Goal: Navigation & Orientation: Find specific page/section

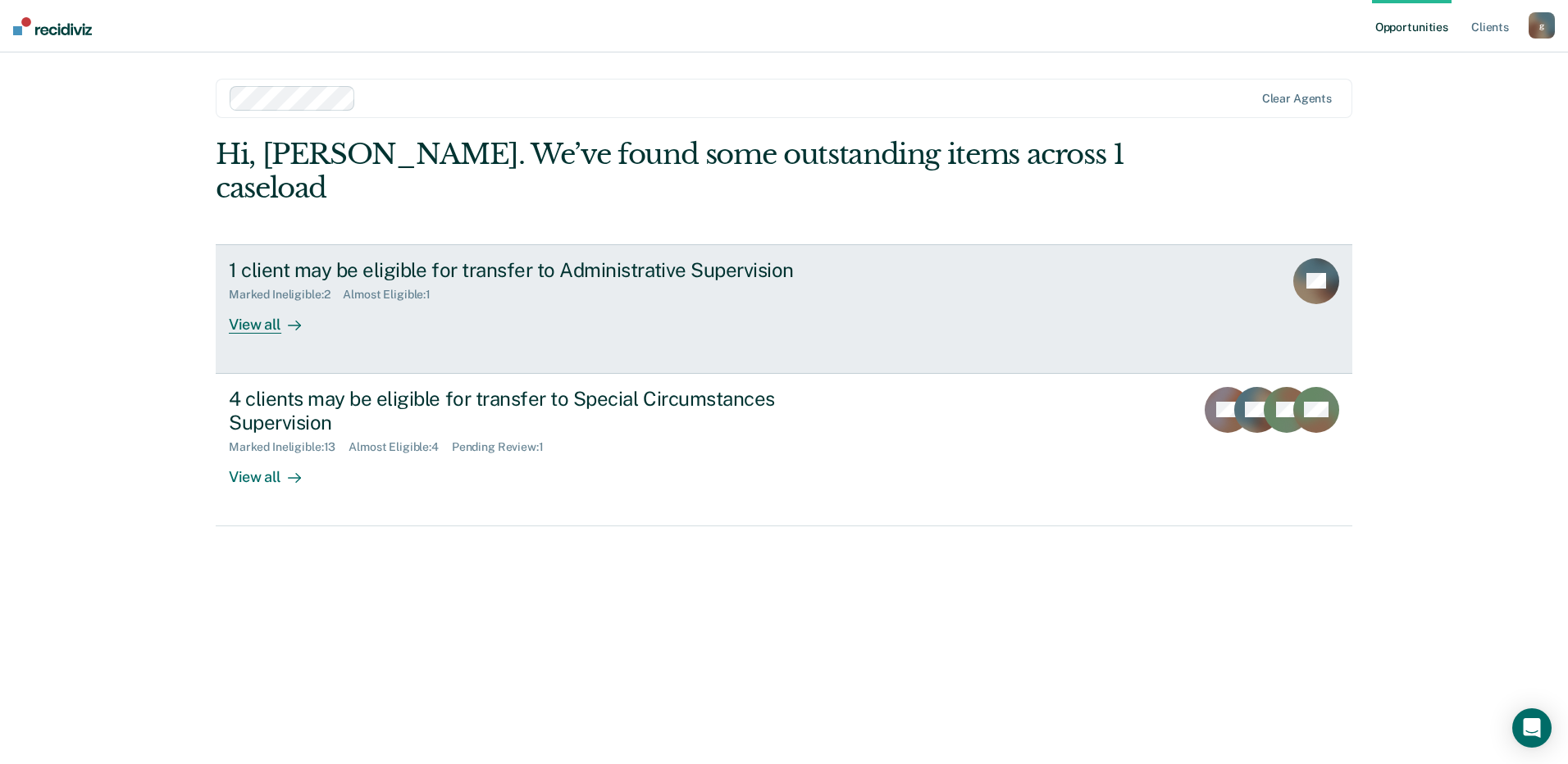
click at [606, 292] on div "1 client may be eligible for transfer to Administrative Supervision Marked Inel…" at bounding box center [535, 296] width 615 height 76
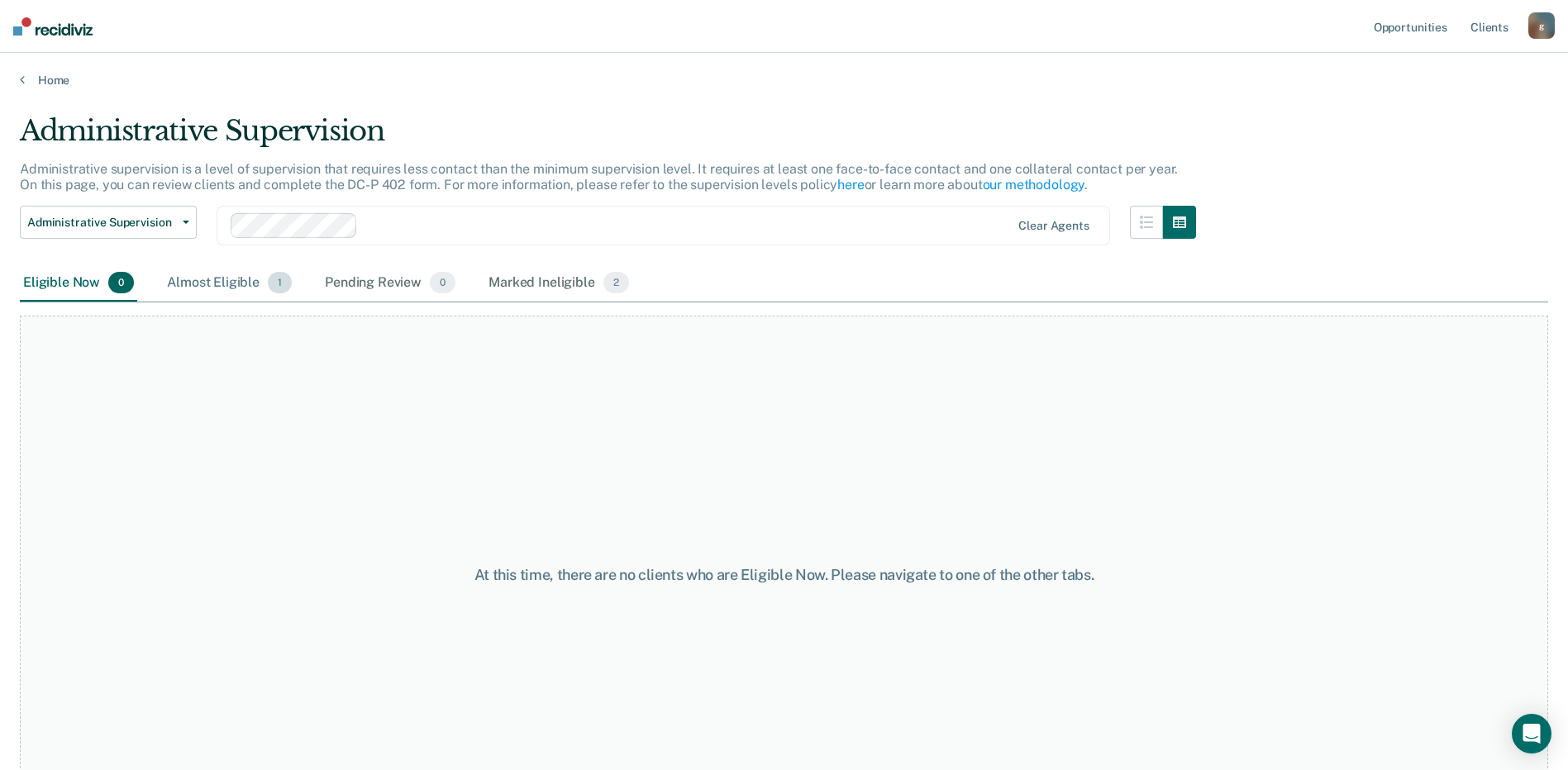
click at [185, 281] on div "Almost Eligible 1" at bounding box center [229, 283] width 131 height 36
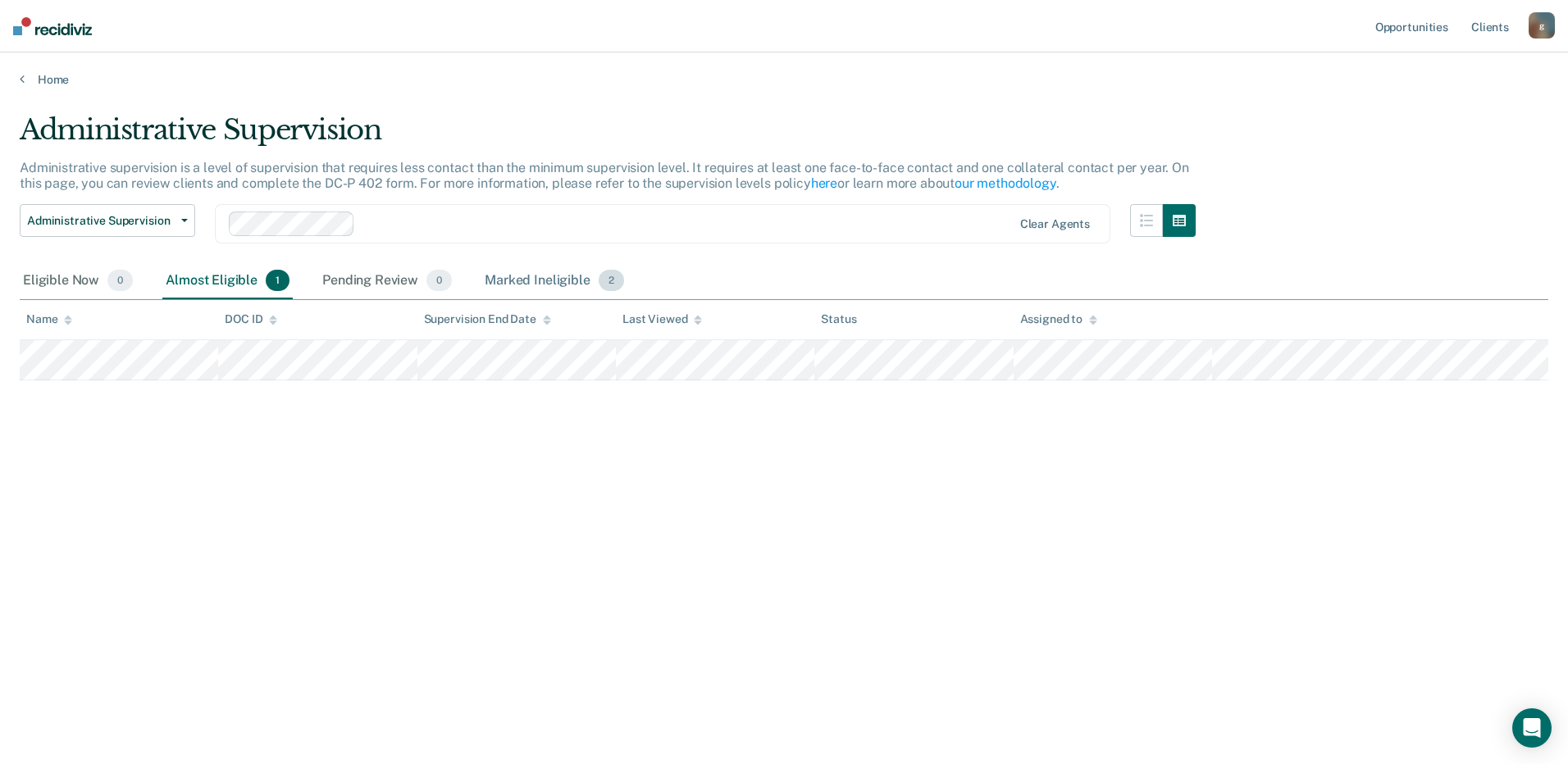
click at [511, 274] on div "Marked Ineligible 2" at bounding box center [554, 281] width 146 height 36
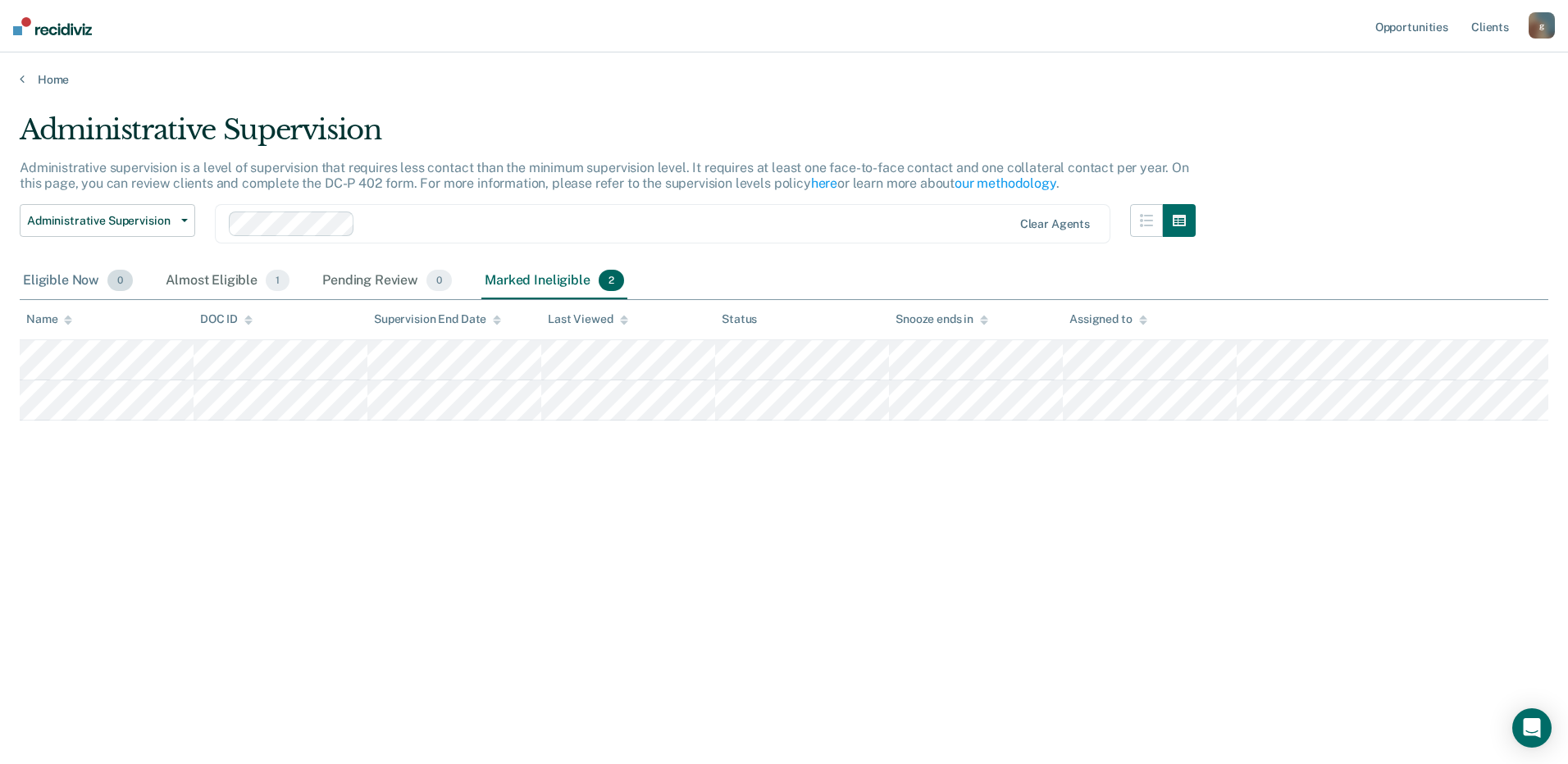
click at [72, 283] on div "Eligible Now 0" at bounding box center [78, 281] width 117 height 36
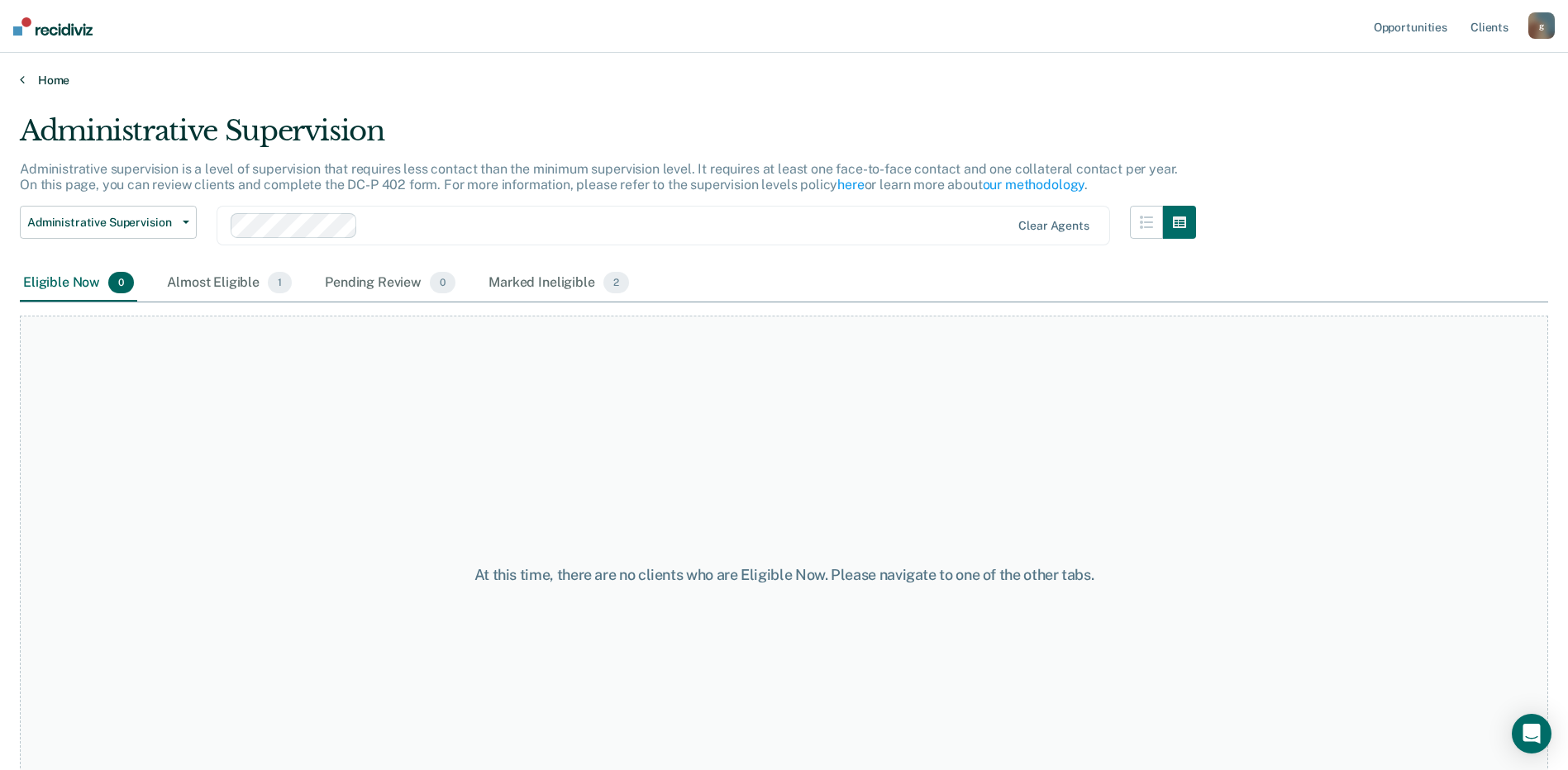
click at [48, 76] on link "Home" at bounding box center [784, 80] width 1528 height 15
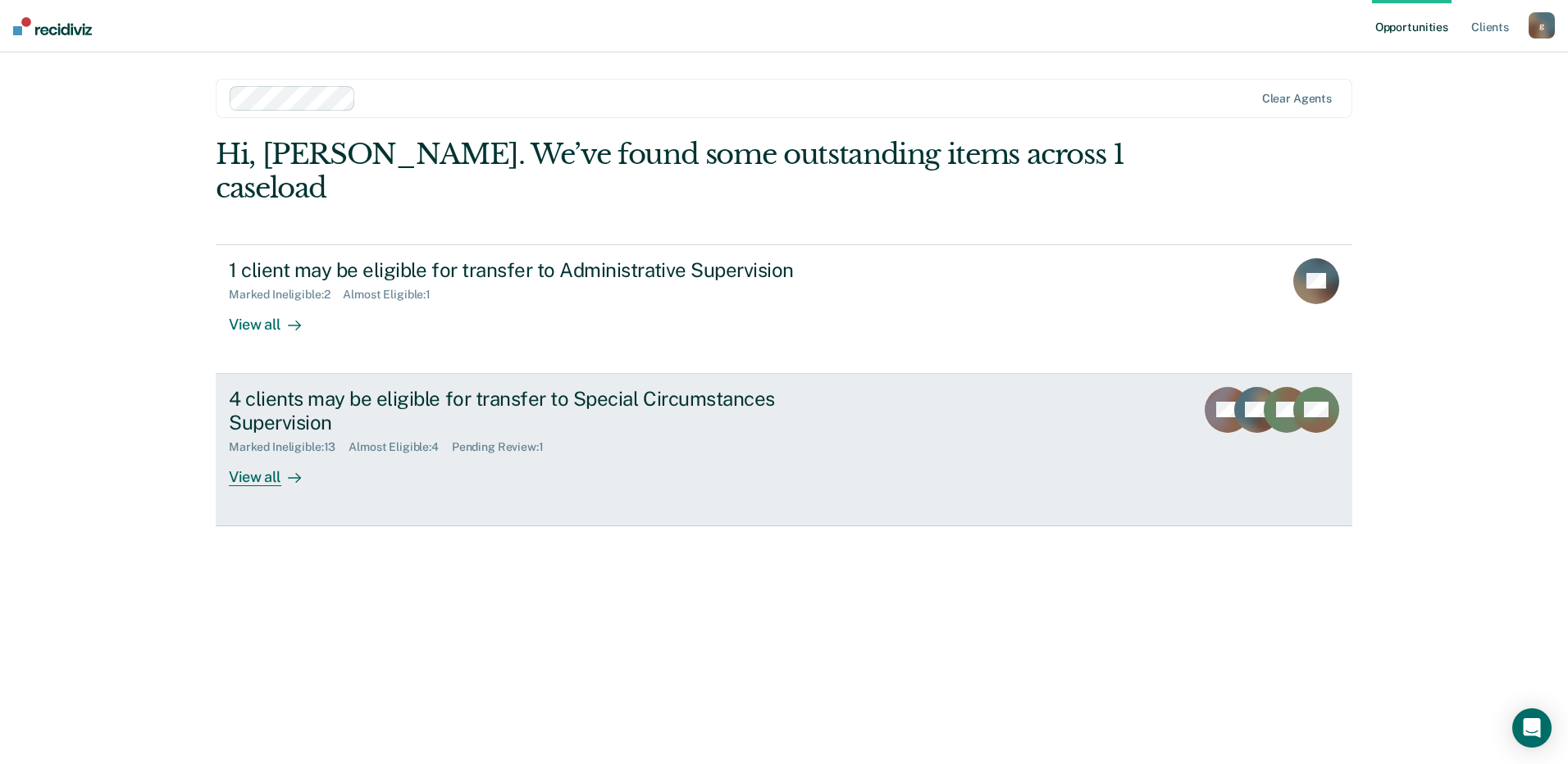
click at [345, 390] on div "4 clients may be eligible for transfer to Special Circumstances Supervision" at bounding box center [516, 411] width 576 height 48
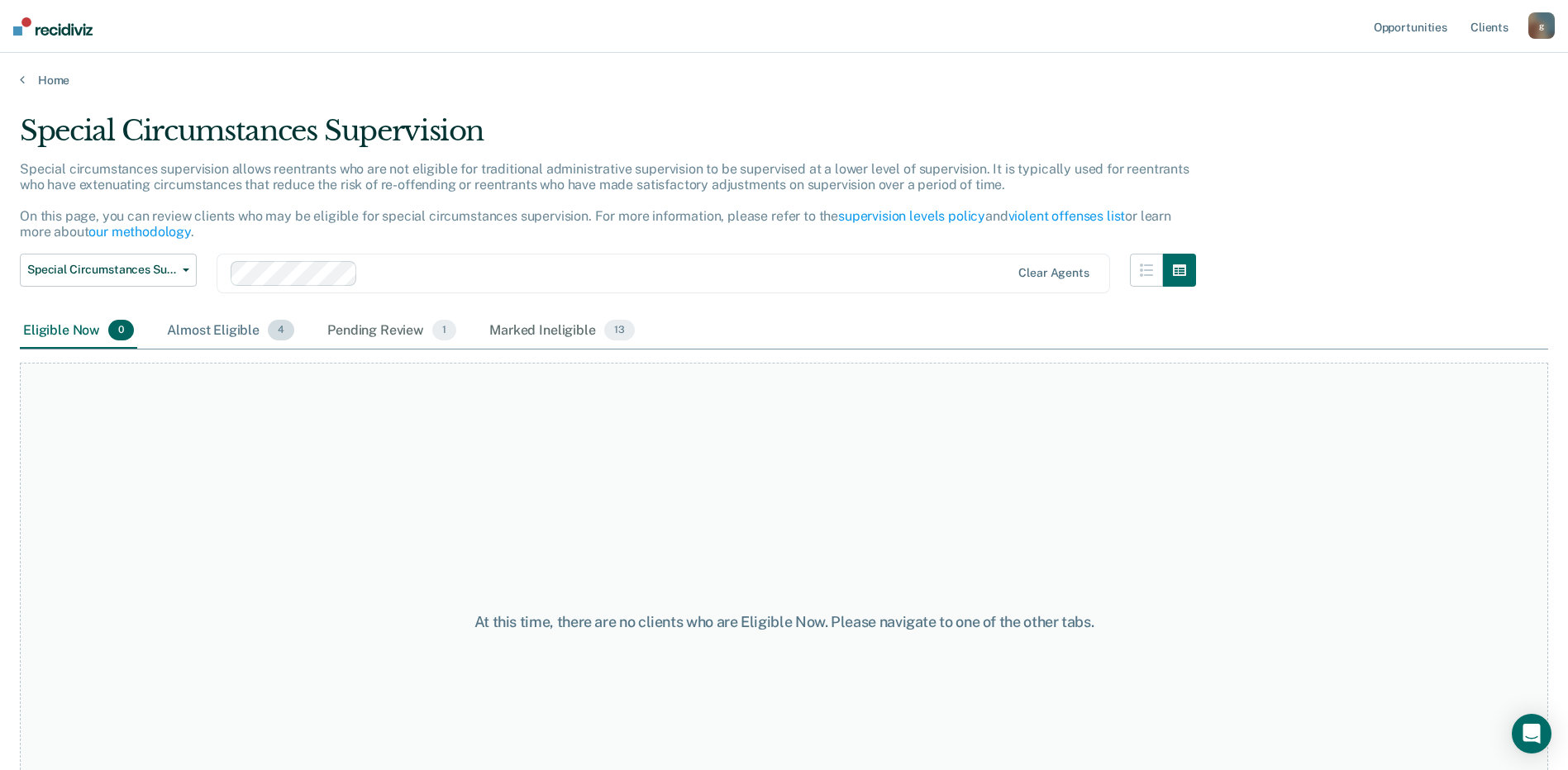
click at [229, 331] on div "Almost Eligible 4" at bounding box center [230, 331] width 134 height 36
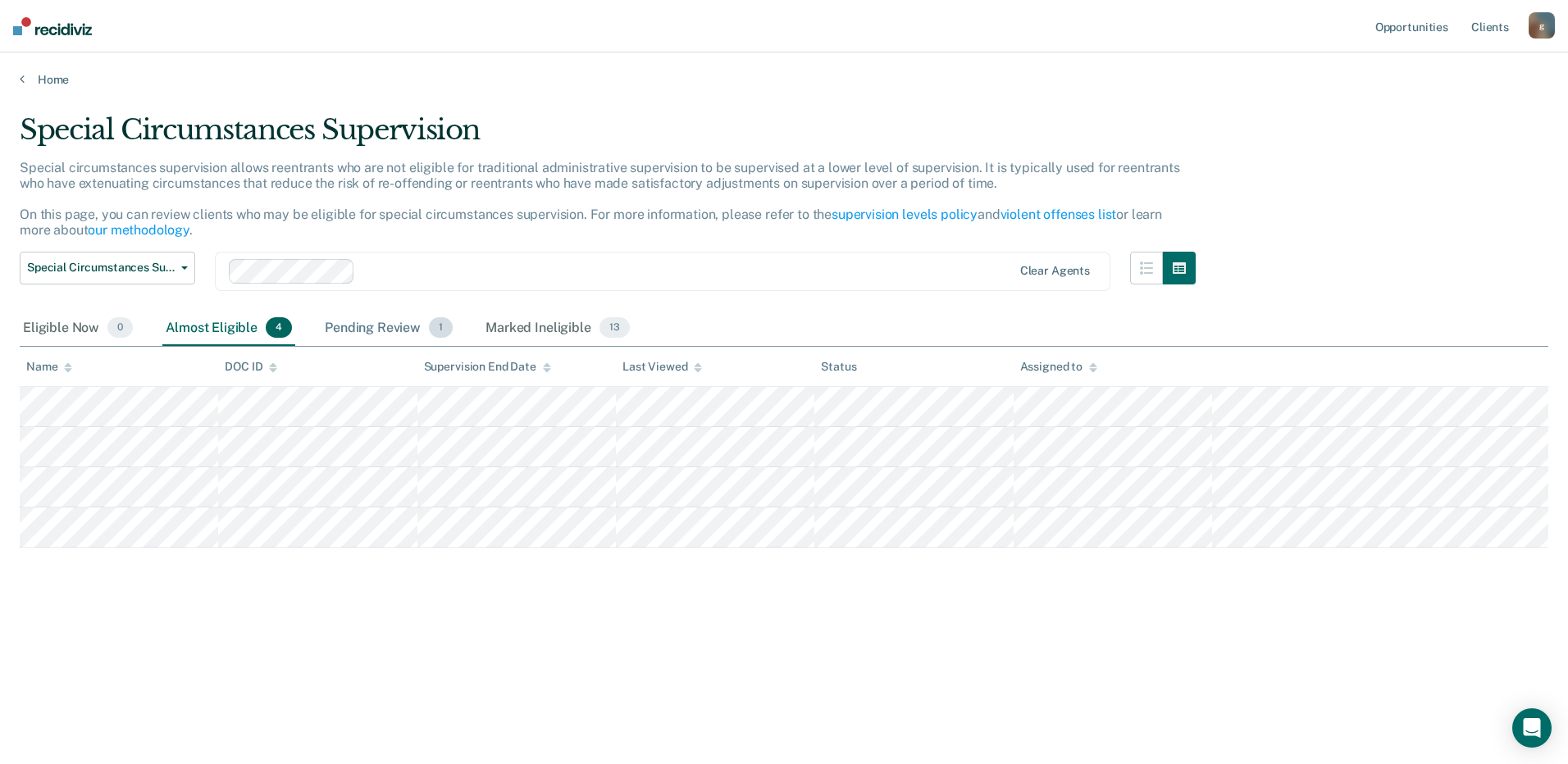
click at [354, 336] on div "Pending Review 1" at bounding box center [389, 328] width 134 height 36
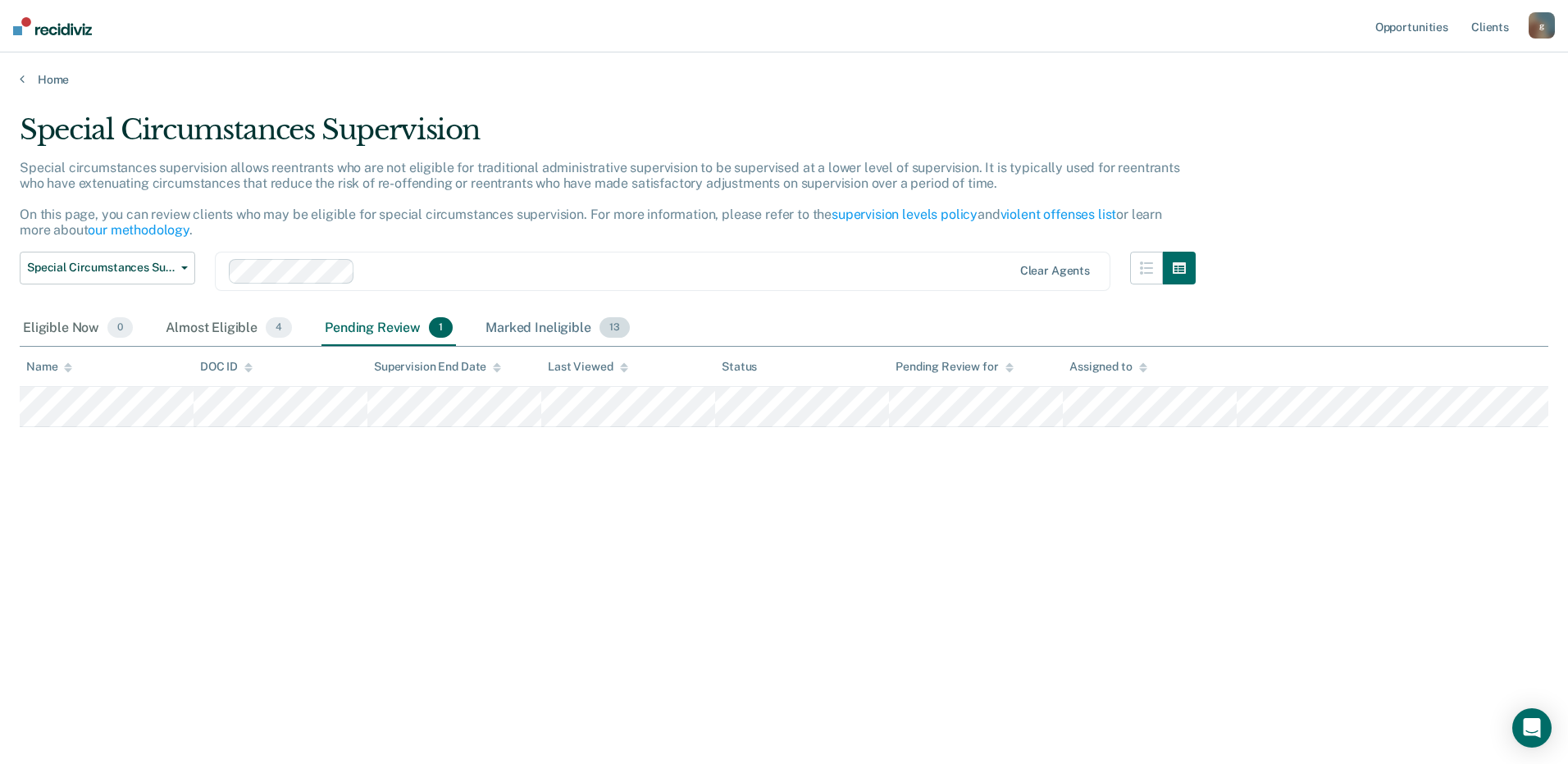
click at [515, 326] on div "Marked Ineligible 13" at bounding box center [557, 328] width 150 height 36
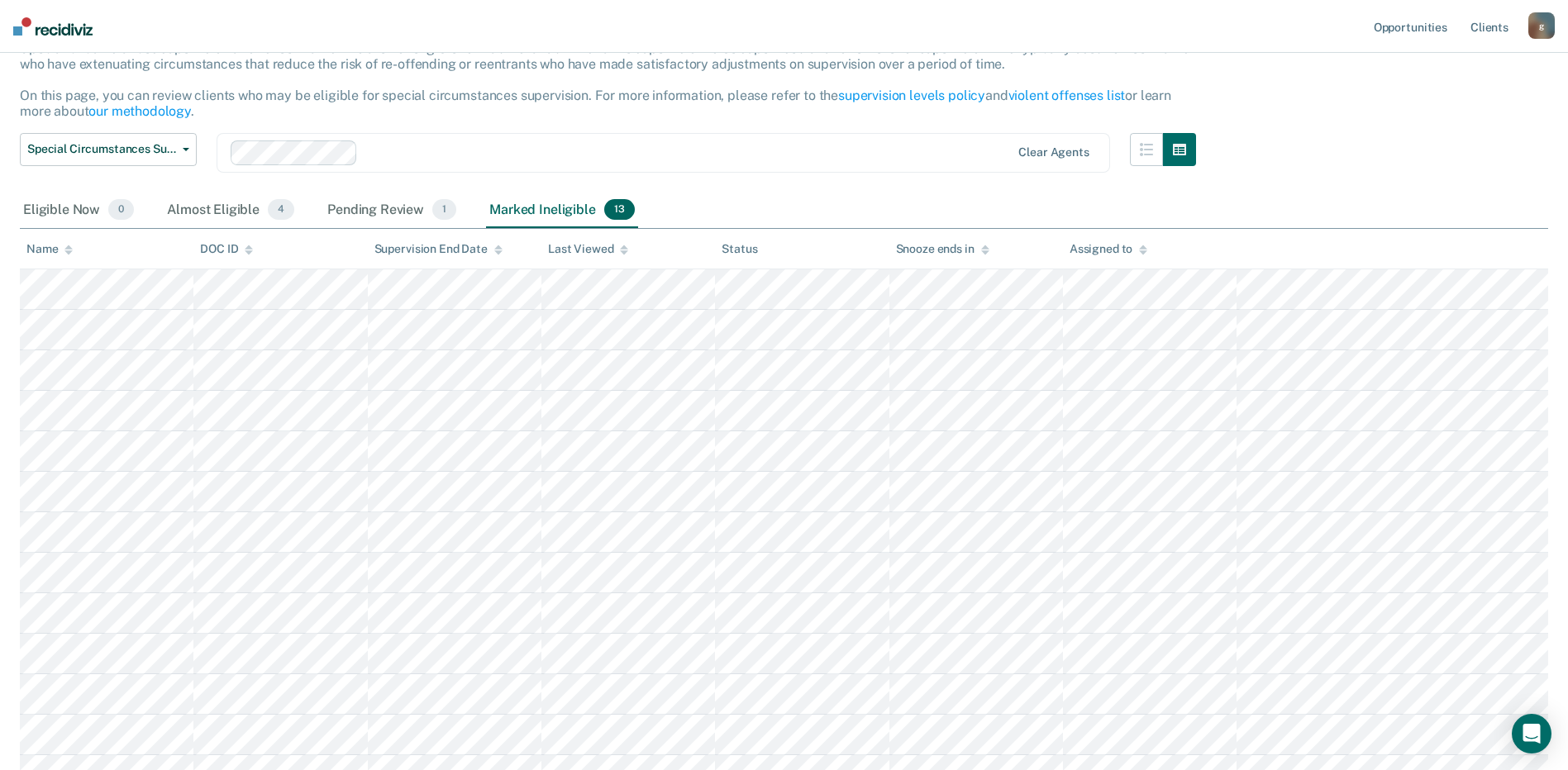
scroll to position [83, 0]
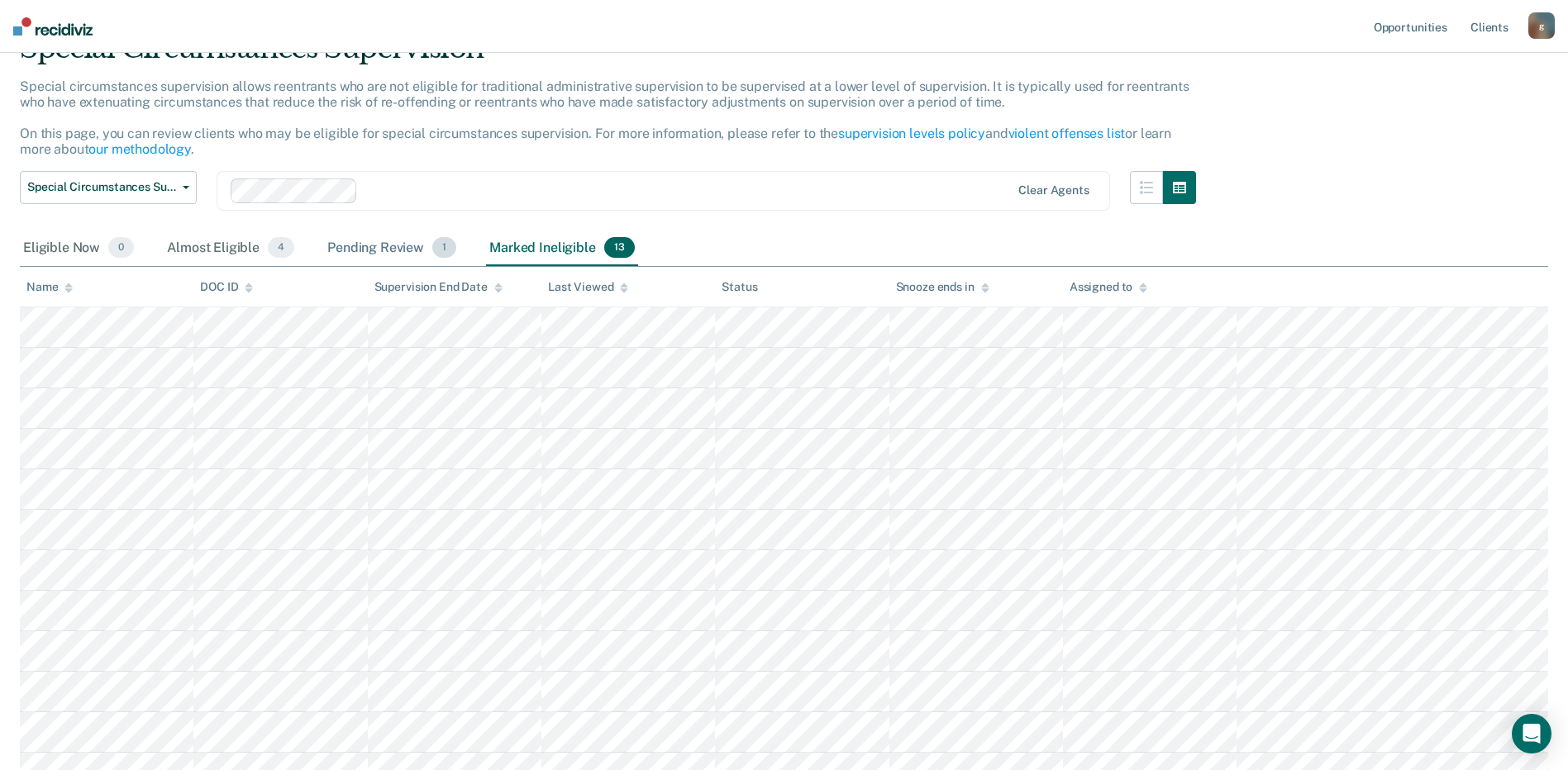
click at [341, 243] on div "Pending Review 1" at bounding box center [392, 248] width 135 height 36
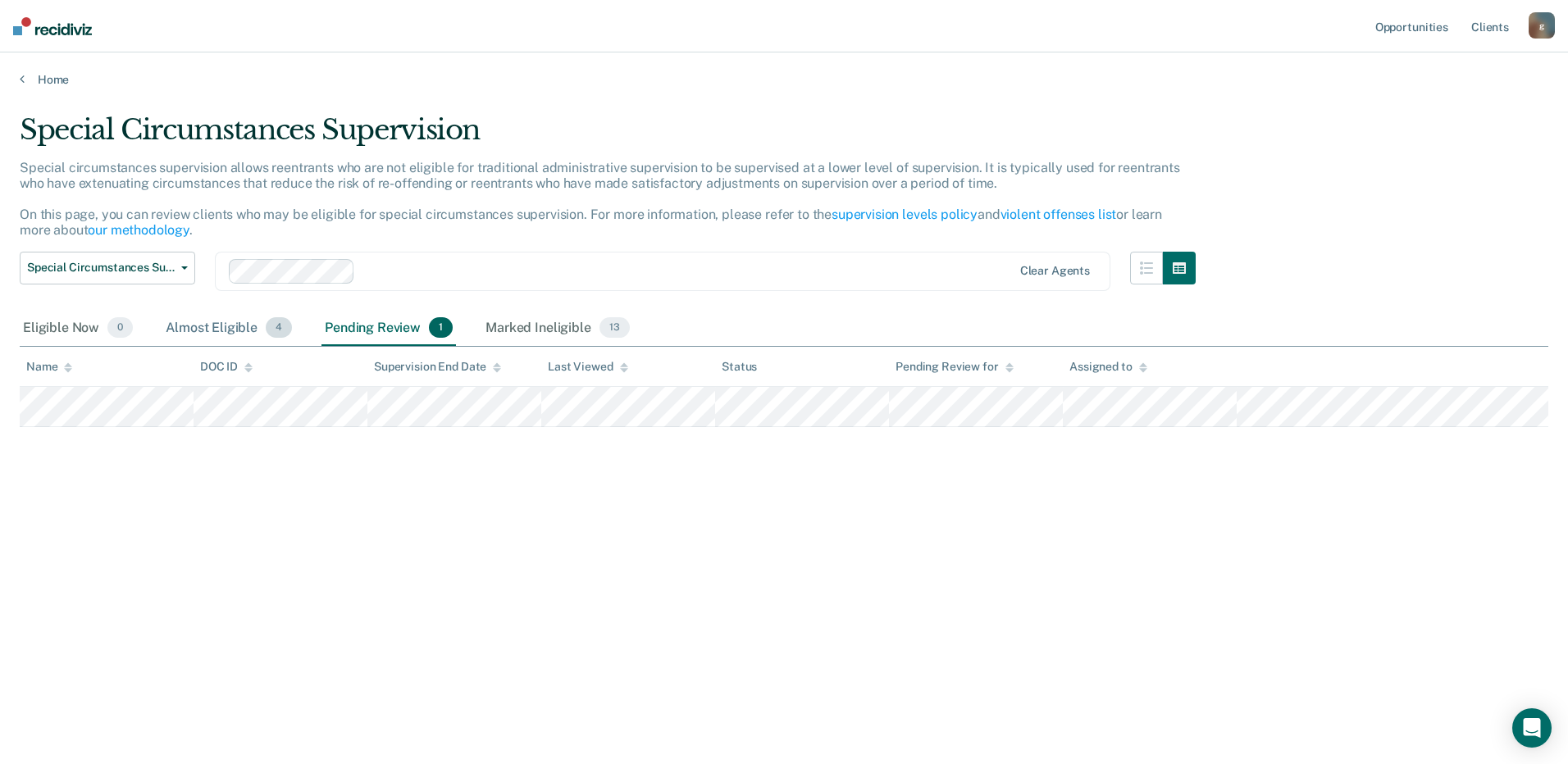
click at [216, 325] on div "Almost Eligible 4" at bounding box center [228, 328] width 133 height 36
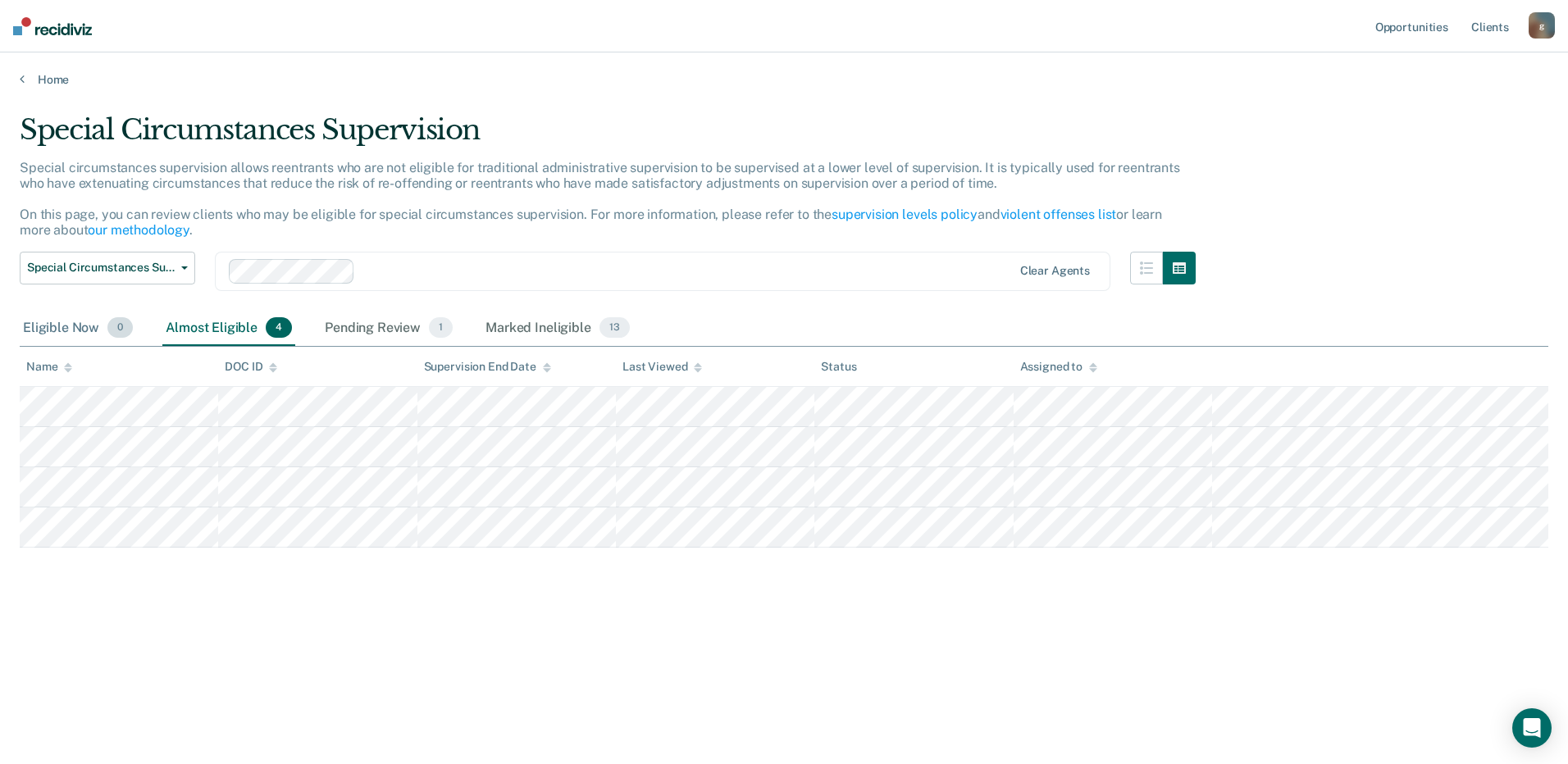
click at [64, 336] on div "Eligible Now 0" at bounding box center [78, 328] width 117 height 36
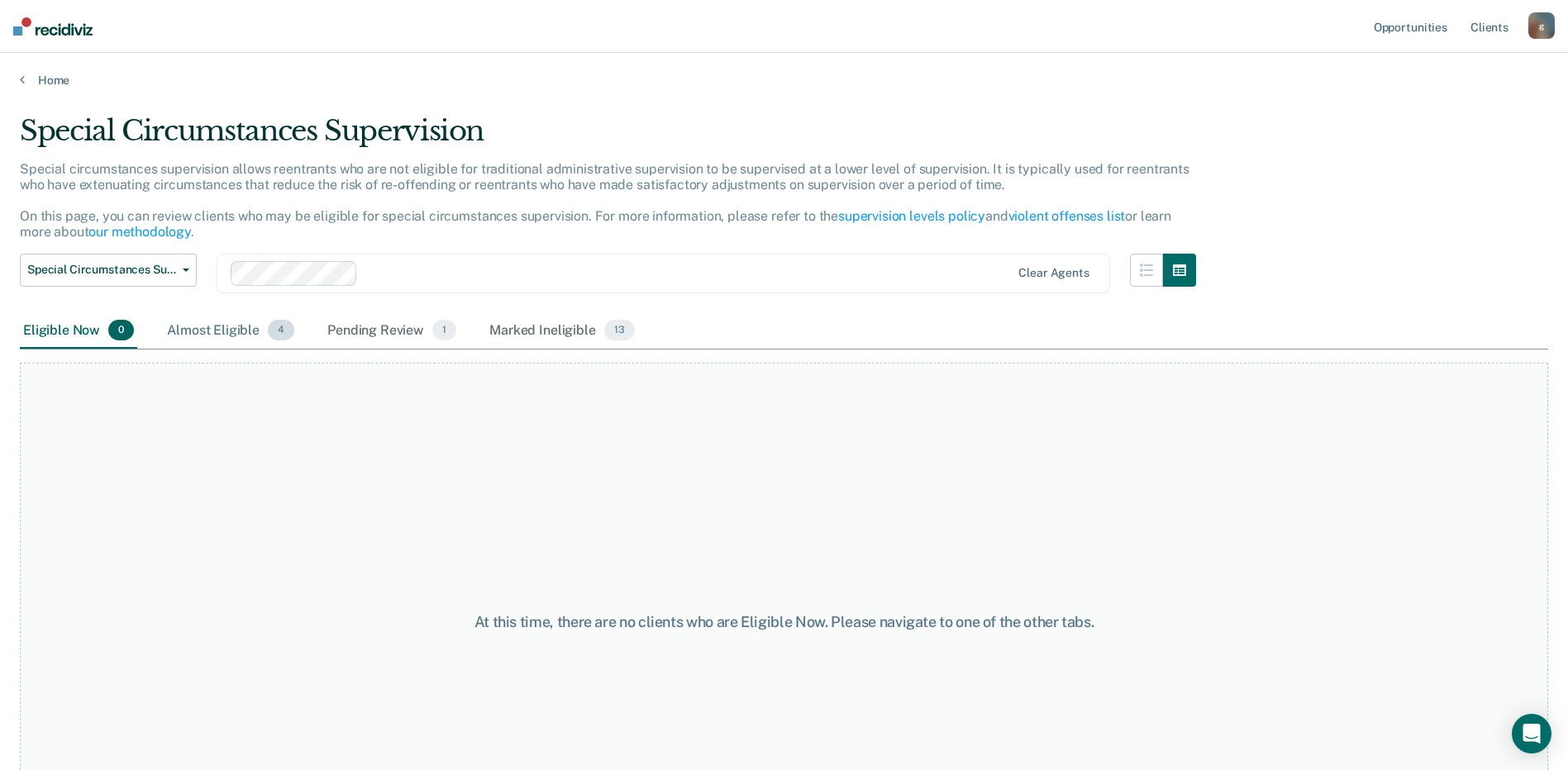
click at [225, 329] on div "Almost Eligible 4" at bounding box center [230, 331] width 134 height 36
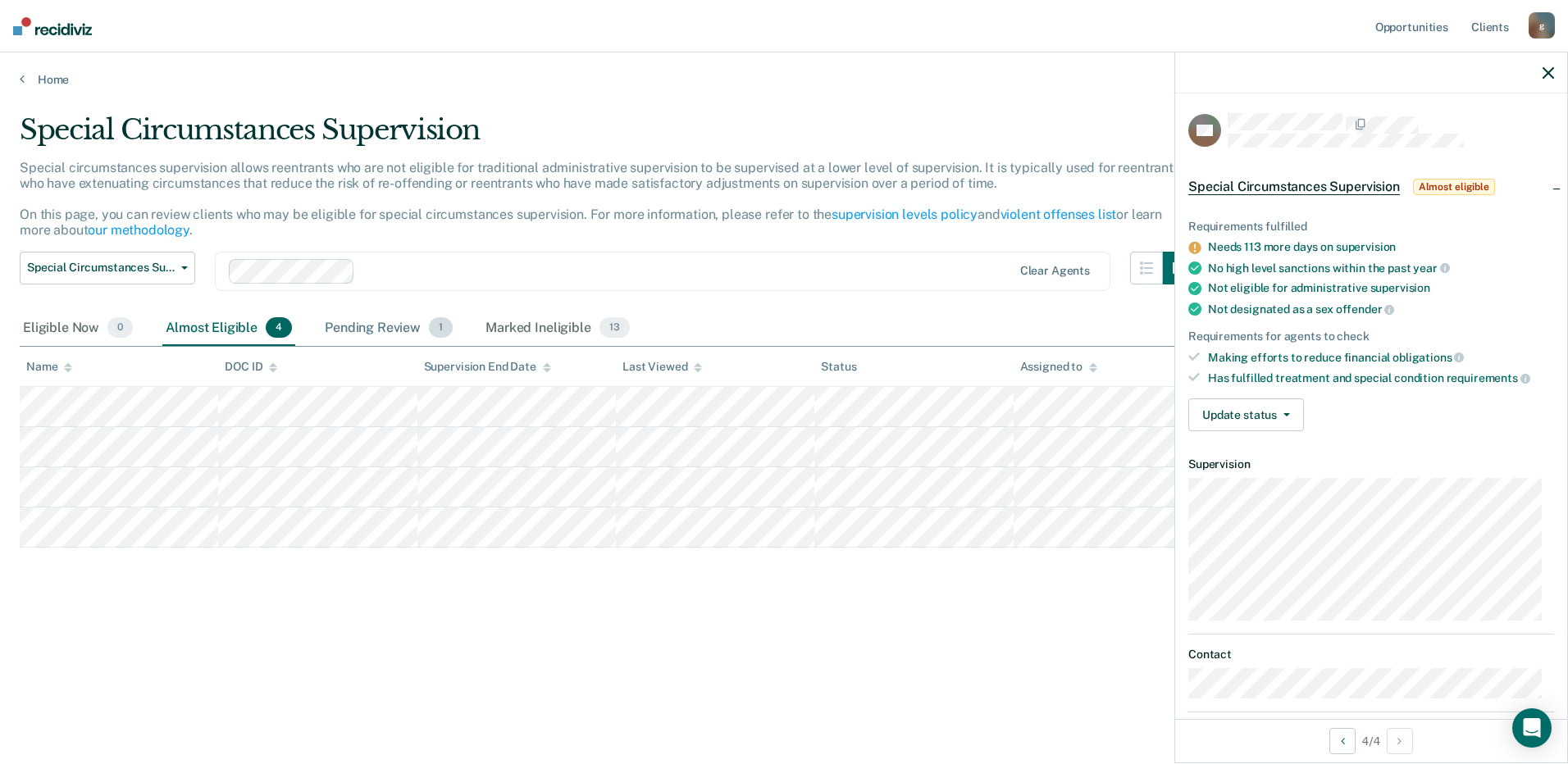
click at [358, 320] on div "Pending Review 1" at bounding box center [389, 328] width 134 height 36
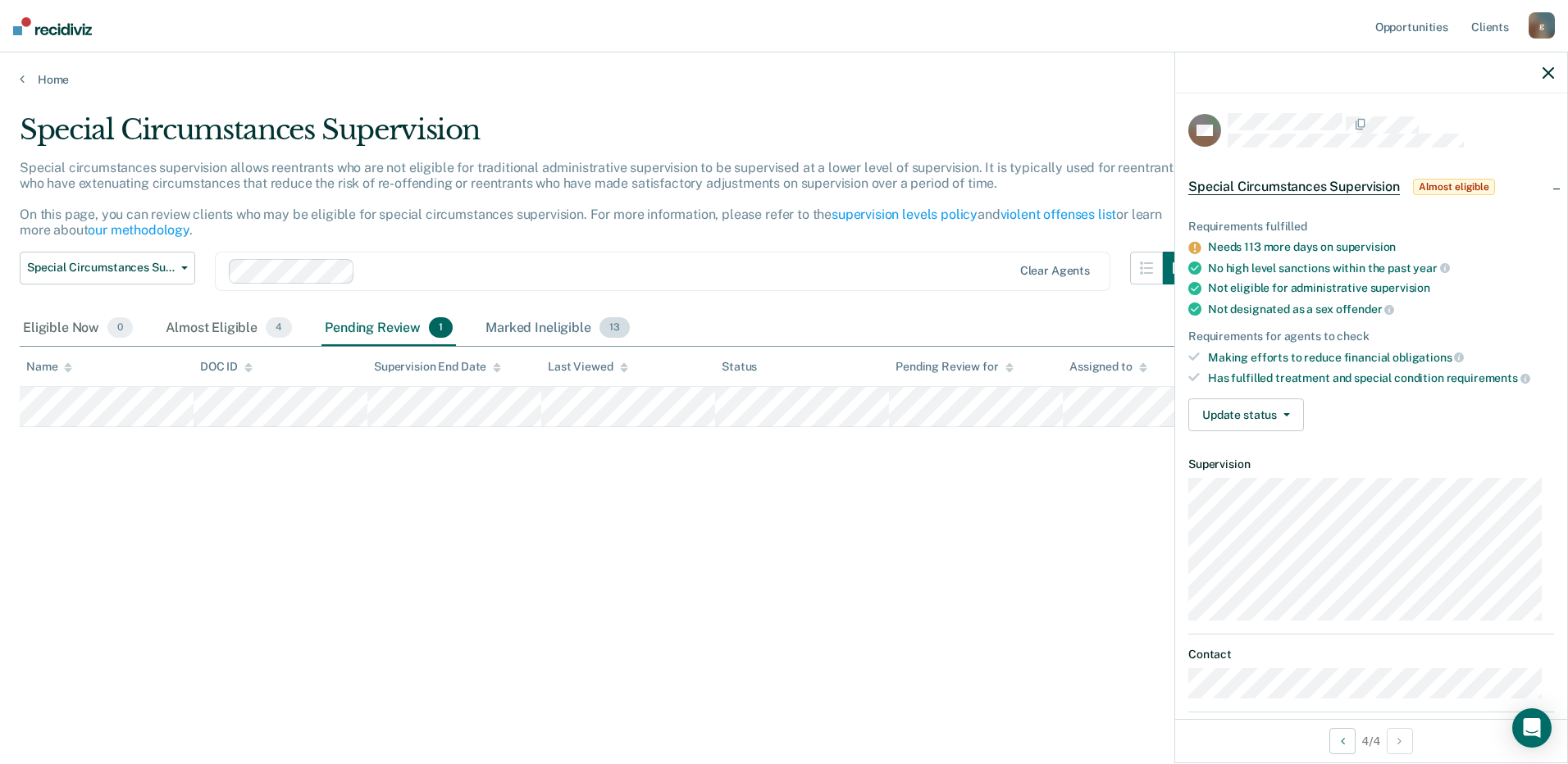
click at [501, 320] on div "Marked Ineligible 13" at bounding box center [557, 328] width 150 height 36
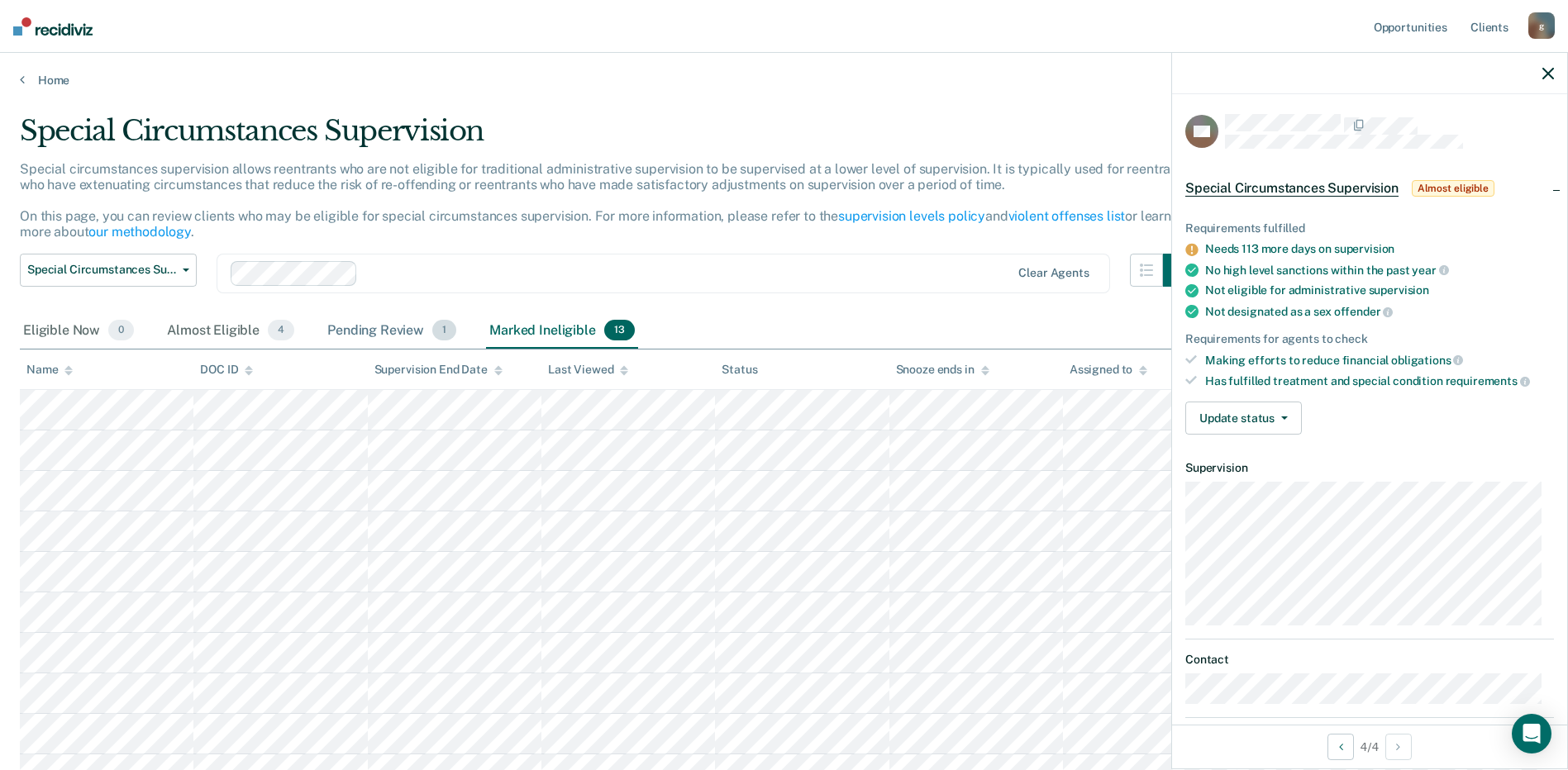
click at [357, 331] on div "Pending Review 1" at bounding box center [392, 331] width 135 height 36
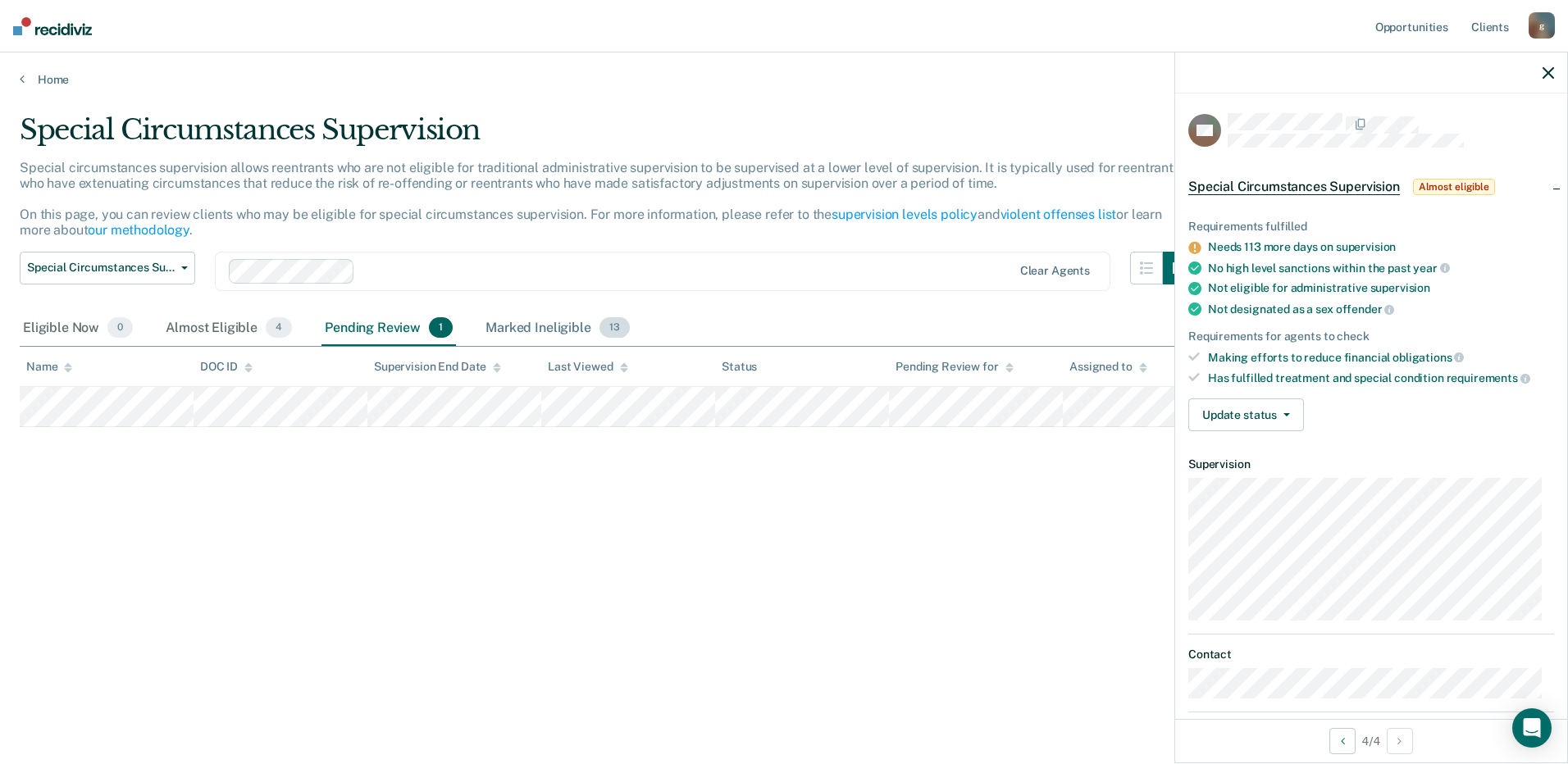
click at [531, 323] on div "Marked Ineligible 13" at bounding box center [557, 328] width 150 height 36
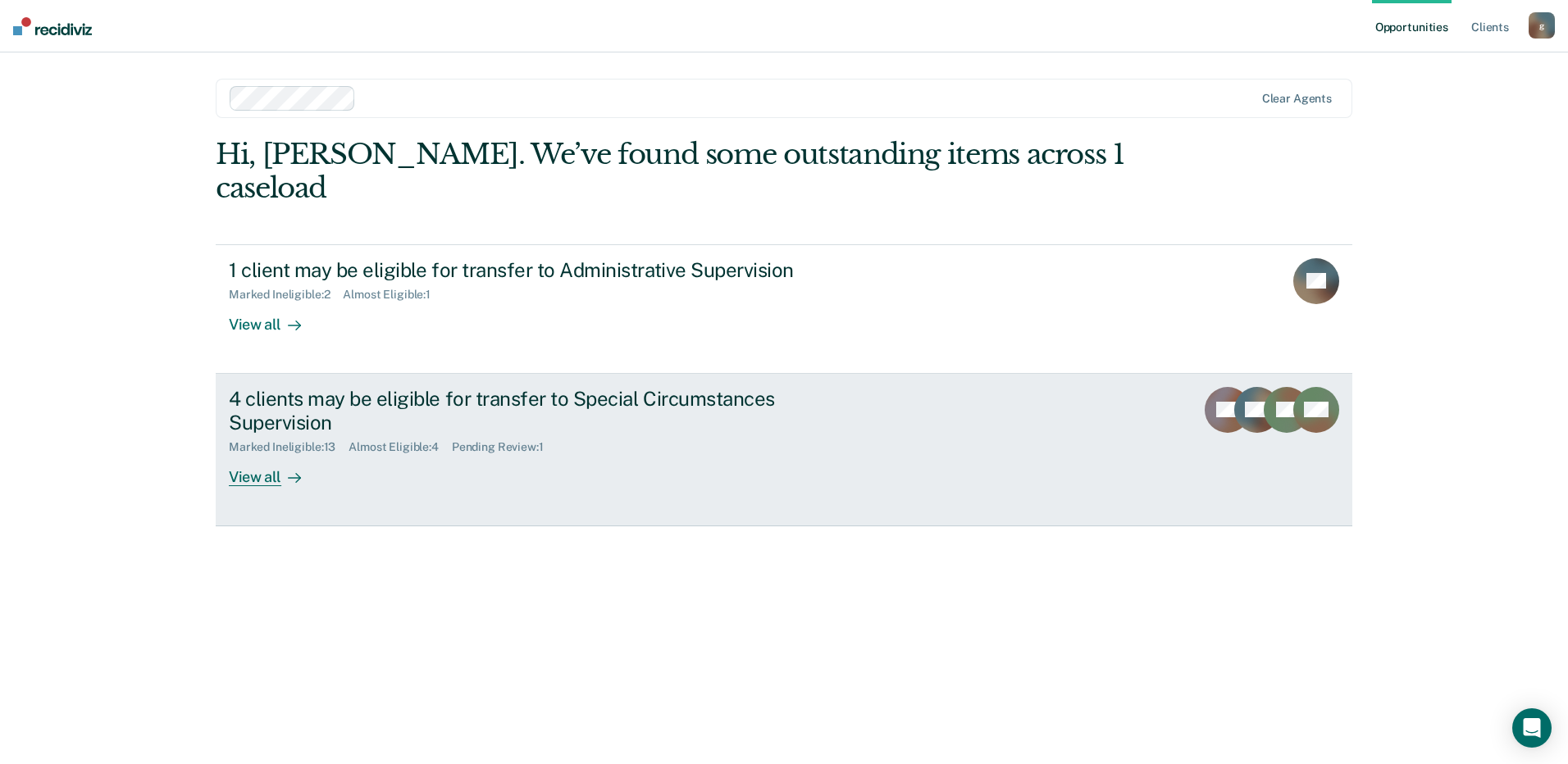
click at [474, 387] on div "4 clients may be eligible for transfer to Special Circumstances Supervision" at bounding box center [516, 411] width 576 height 48
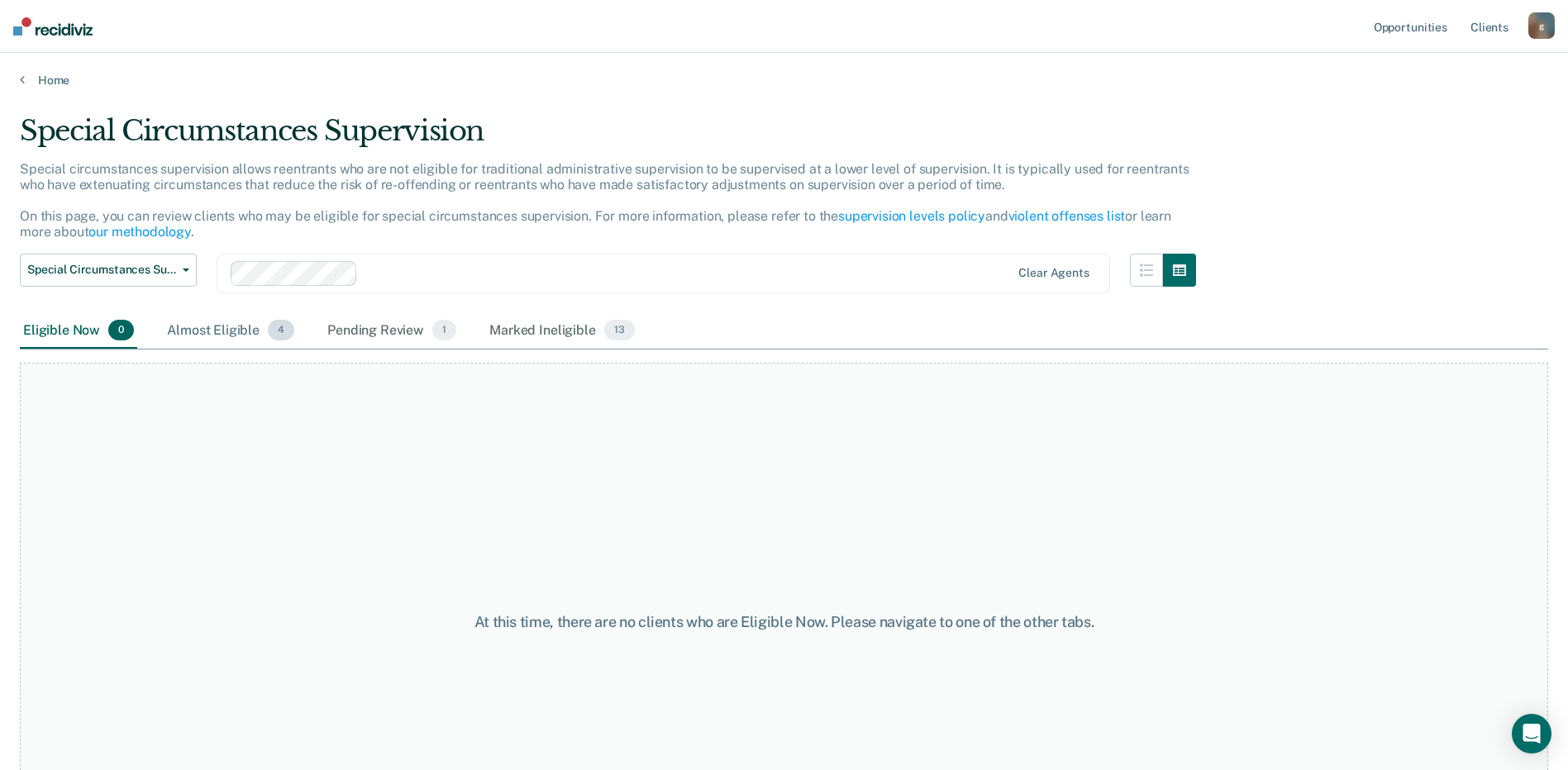
click at [209, 345] on div "Almost Eligible 4" at bounding box center [230, 331] width 134 height 36
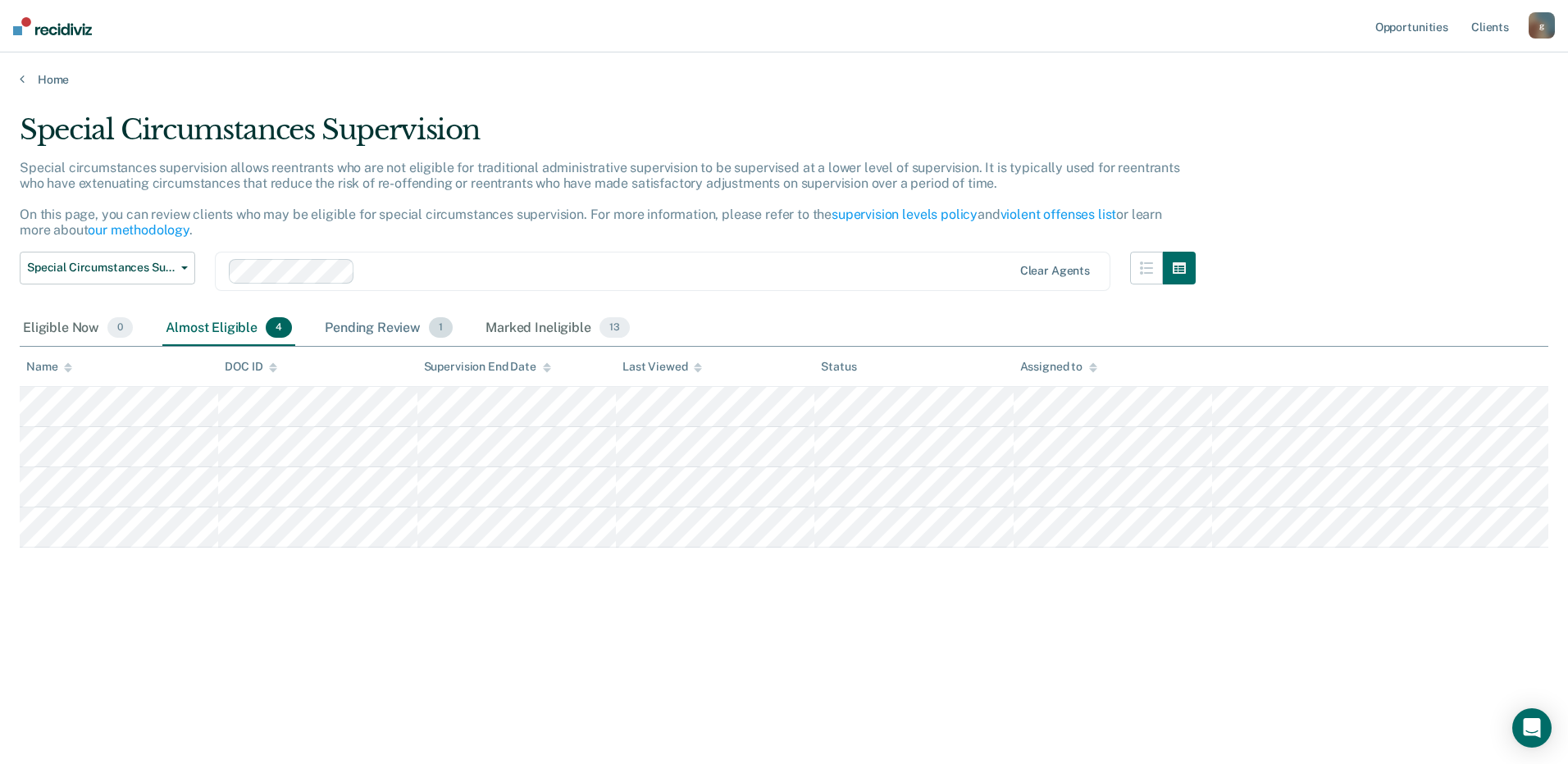
click at [352, 333] on div "Pending Review 1" at bounding box center [389, 328] width 134 height 36
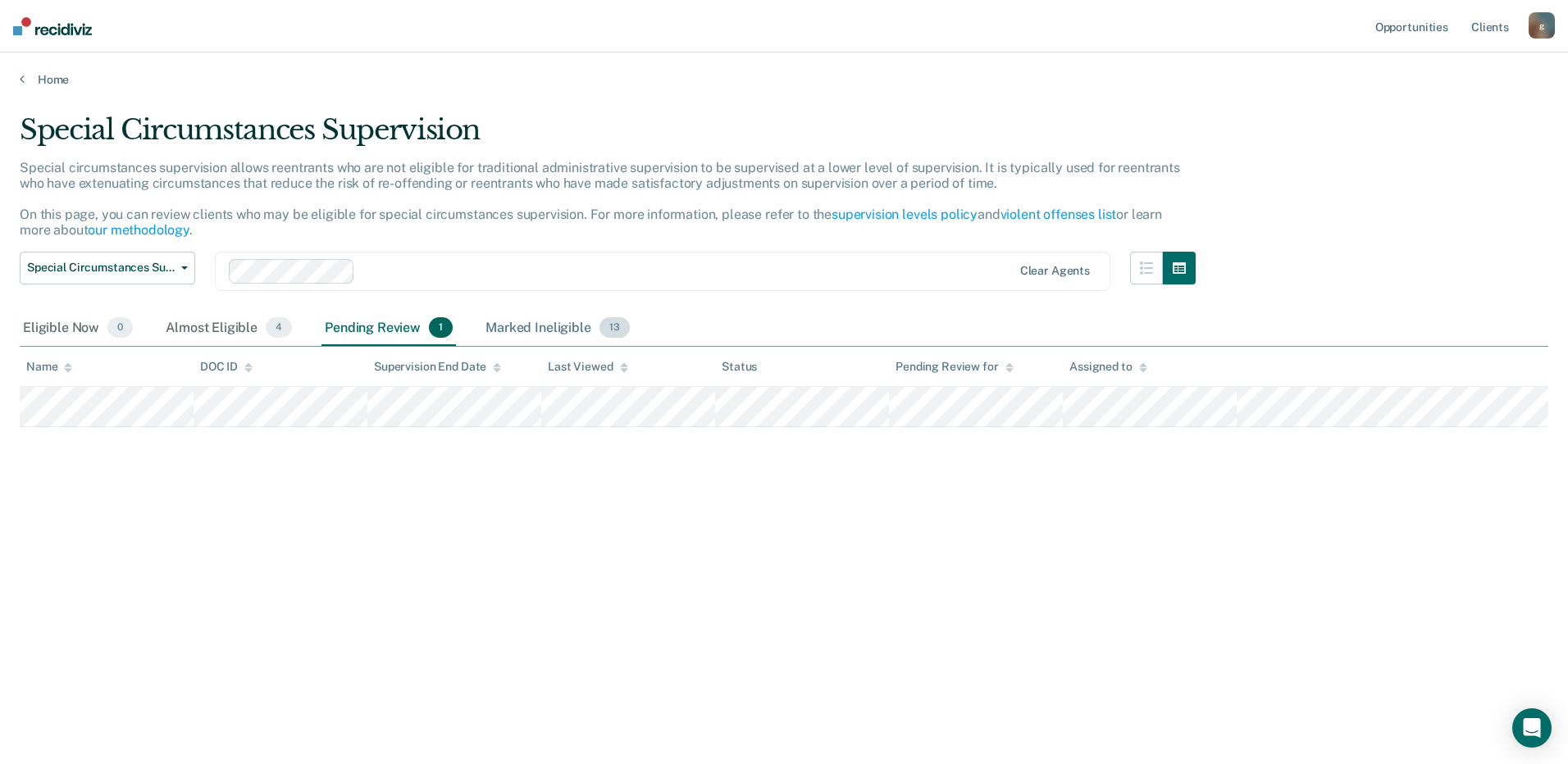
click at [502, 325] on div "Marked Ineligible 13" at bounding box center [557, 328] width 150 height 36
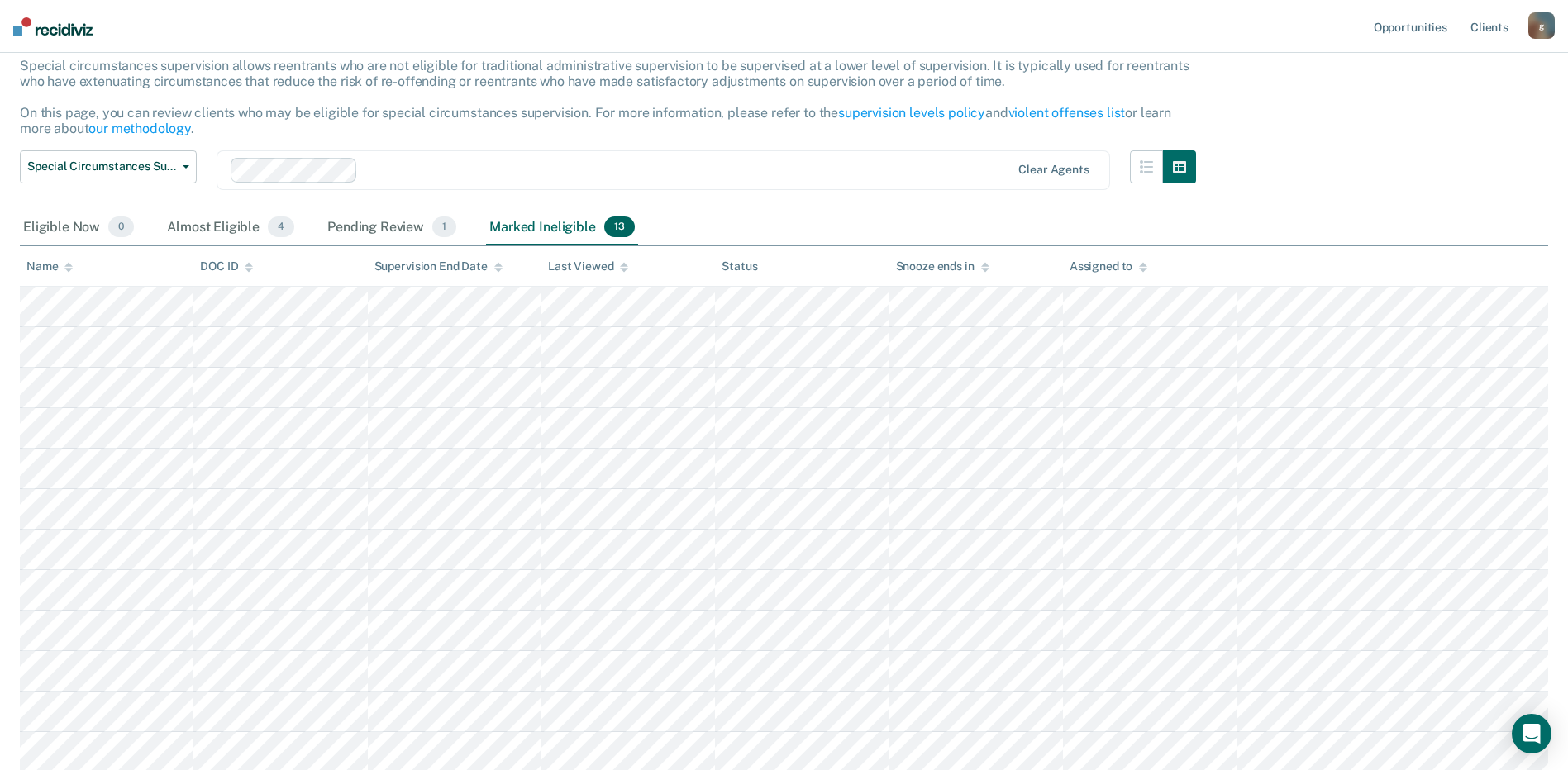
scroll to position [83, 0]
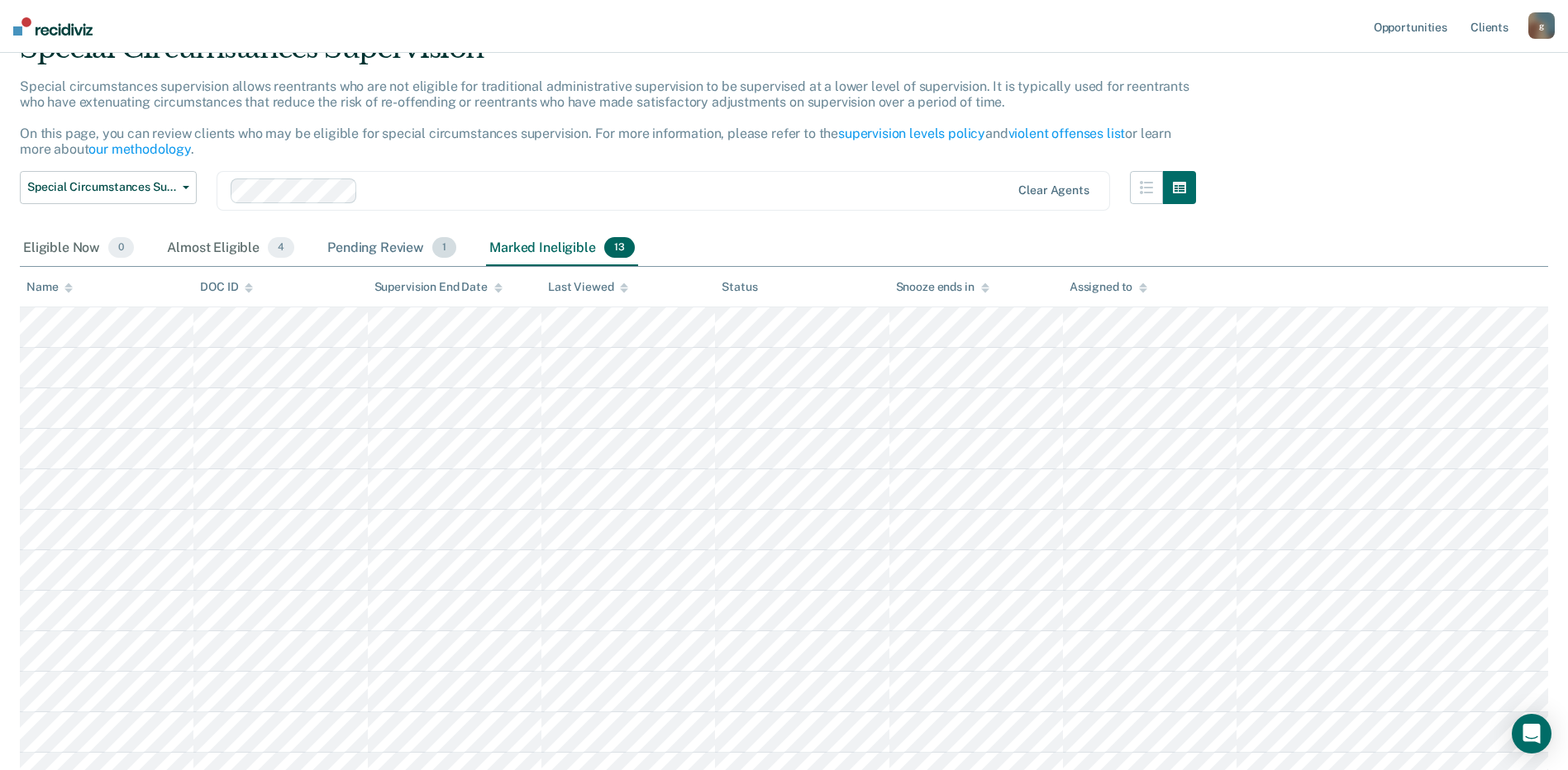
click at [373, 253] on div "Pending Review 1" at bounding box center [392, 248] width 135 height 36
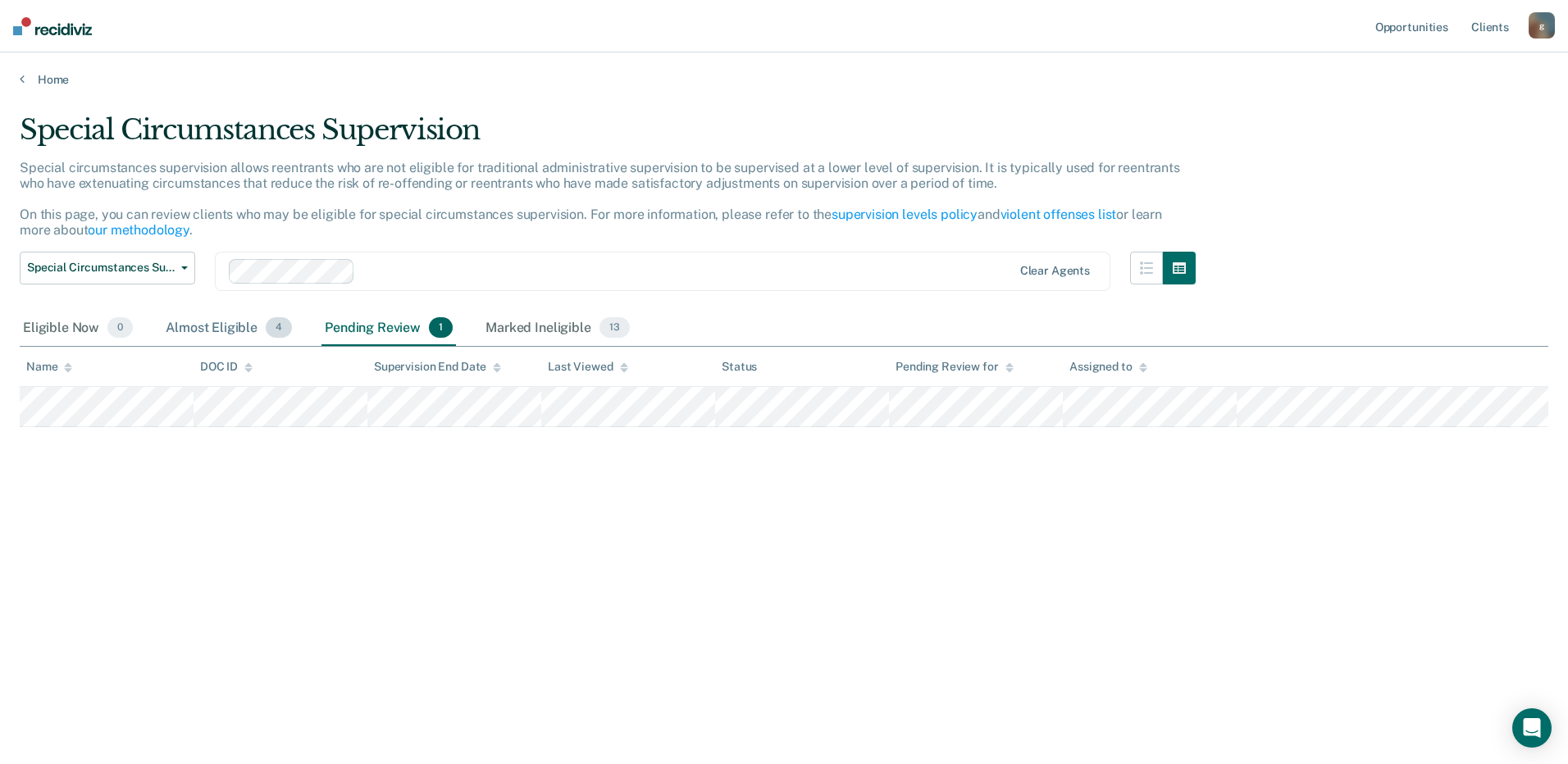
click at [208, 339] on div "Almost Eligible 4" at bounding box center [228, 328] width 133 height 36
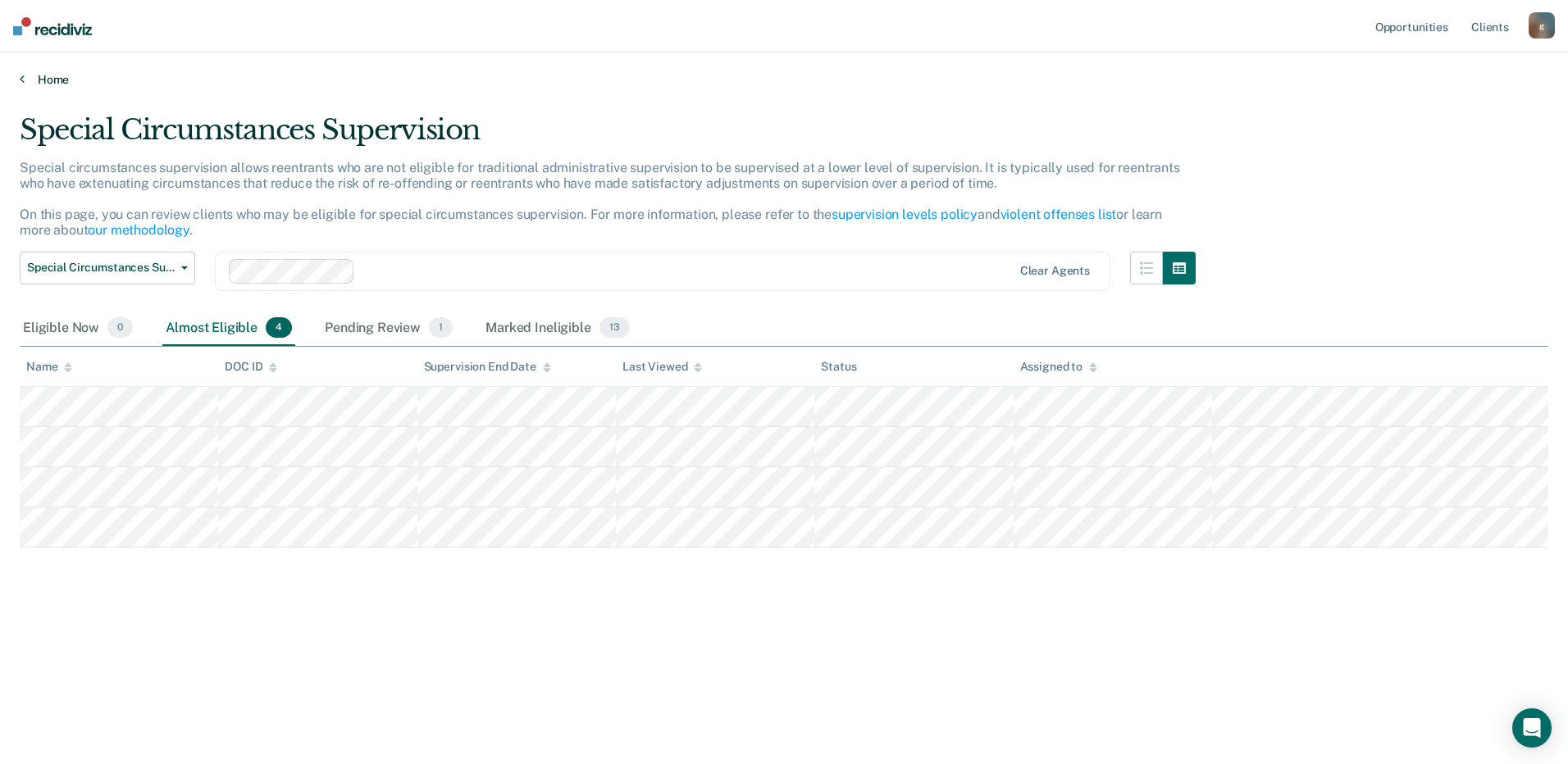
click at [21, 78] on icon at bounding box center [23, 78] width 5 height 13
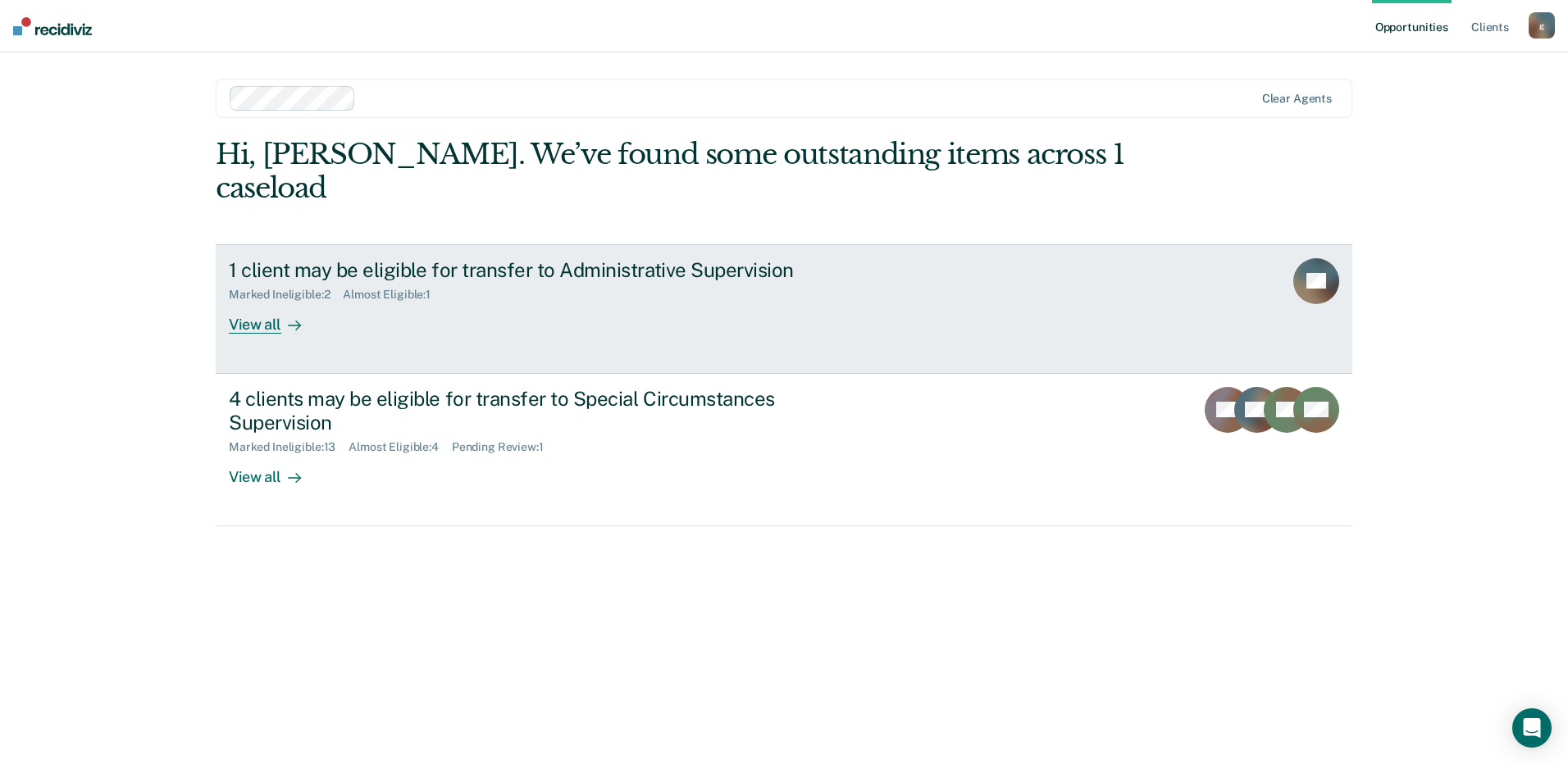
click at [344, 258] on div "1 client may be eligible for transfer to Administrative Supervision" at bounding box center [516, 269] width 576 height 24
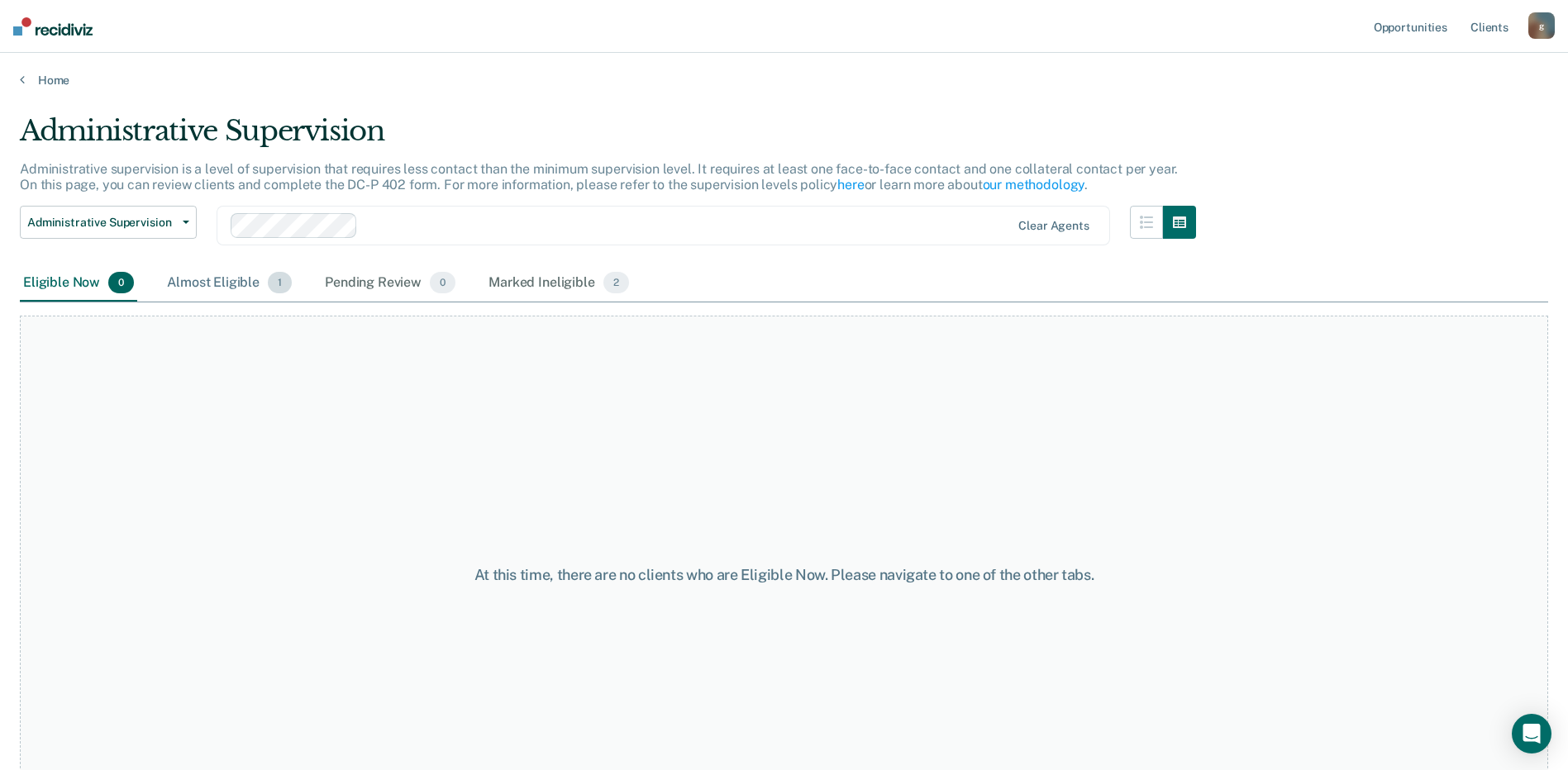
click at [223, 287] on div "Almost Eligible 1" at bounding box center [229, 283] width 131 height 36
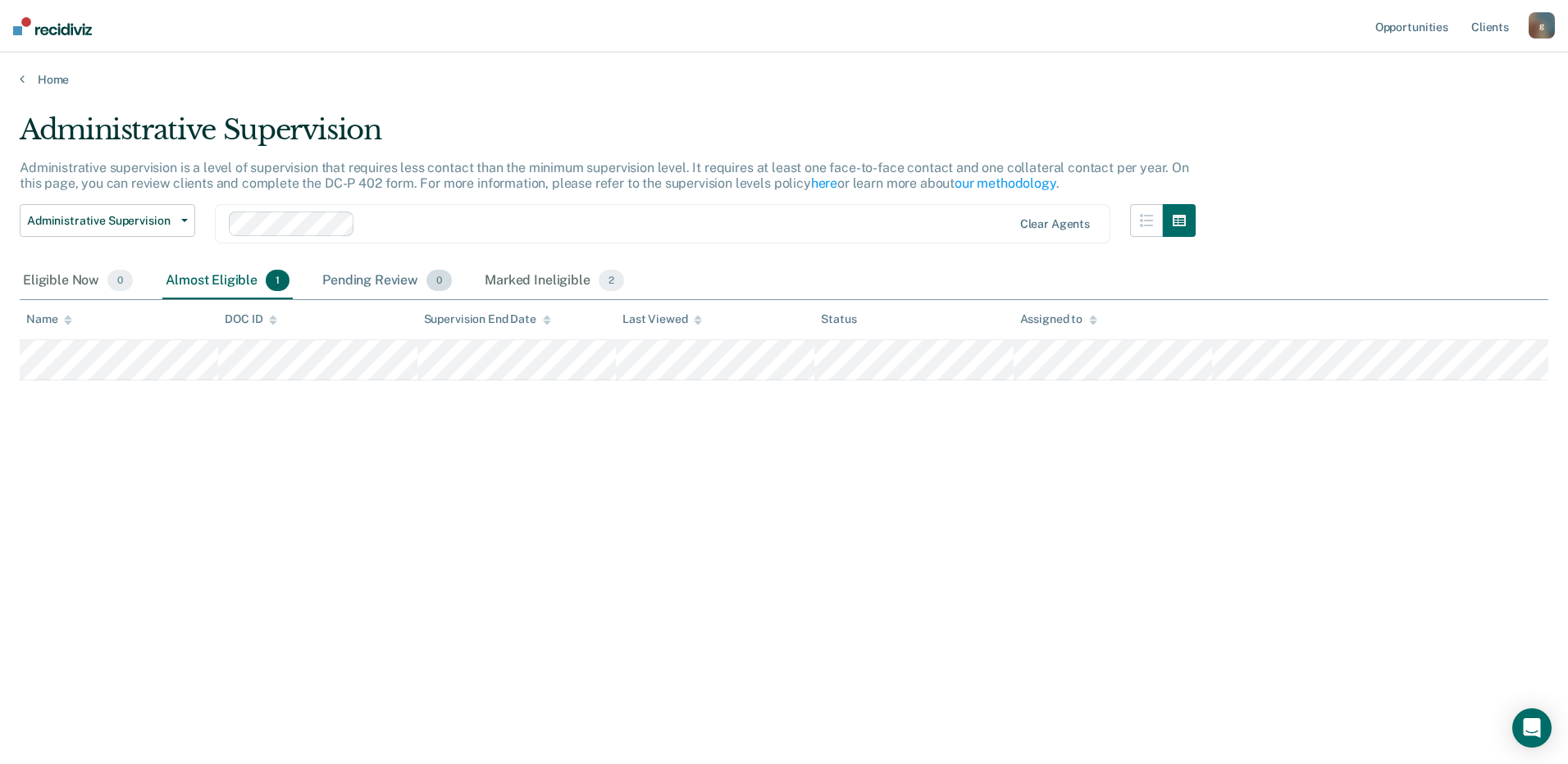
click at [395, 287] on div "Pending Review 0" at bounding box center [387, 281] width 136 height 36
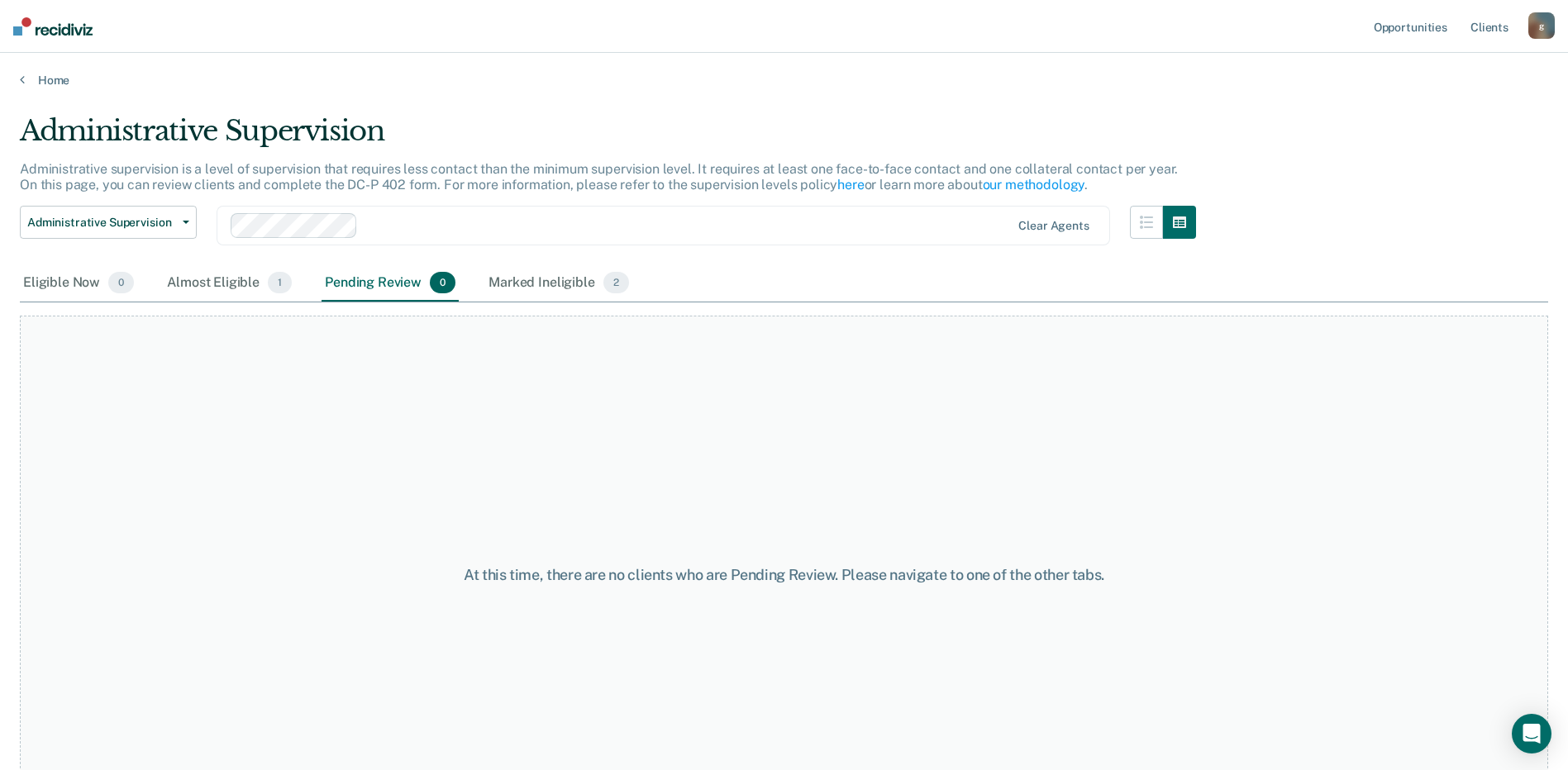
click at [531, 307] on div "At this time, there are no clients who are Pending Review. Please navigate to o…" at bounding box center [784, 569] width 1528 height 533
click at [532, 288] on div "Marked Ineligible 2" at bounding box center [558, 283] width 147 height 36
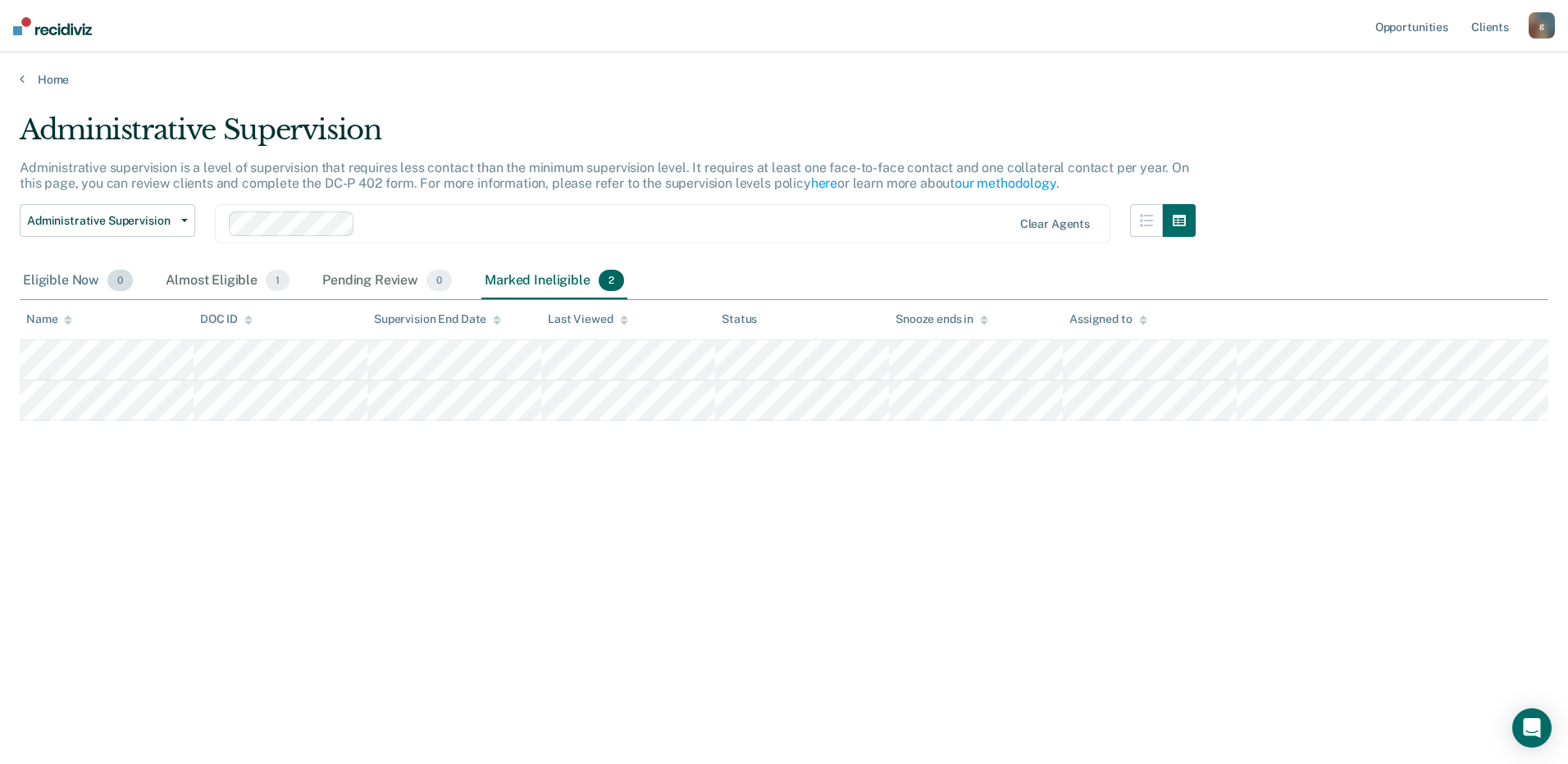
click at [56, 276] on div "Eligible Now 0" at bounding box center [78, 281] width 117 height 36
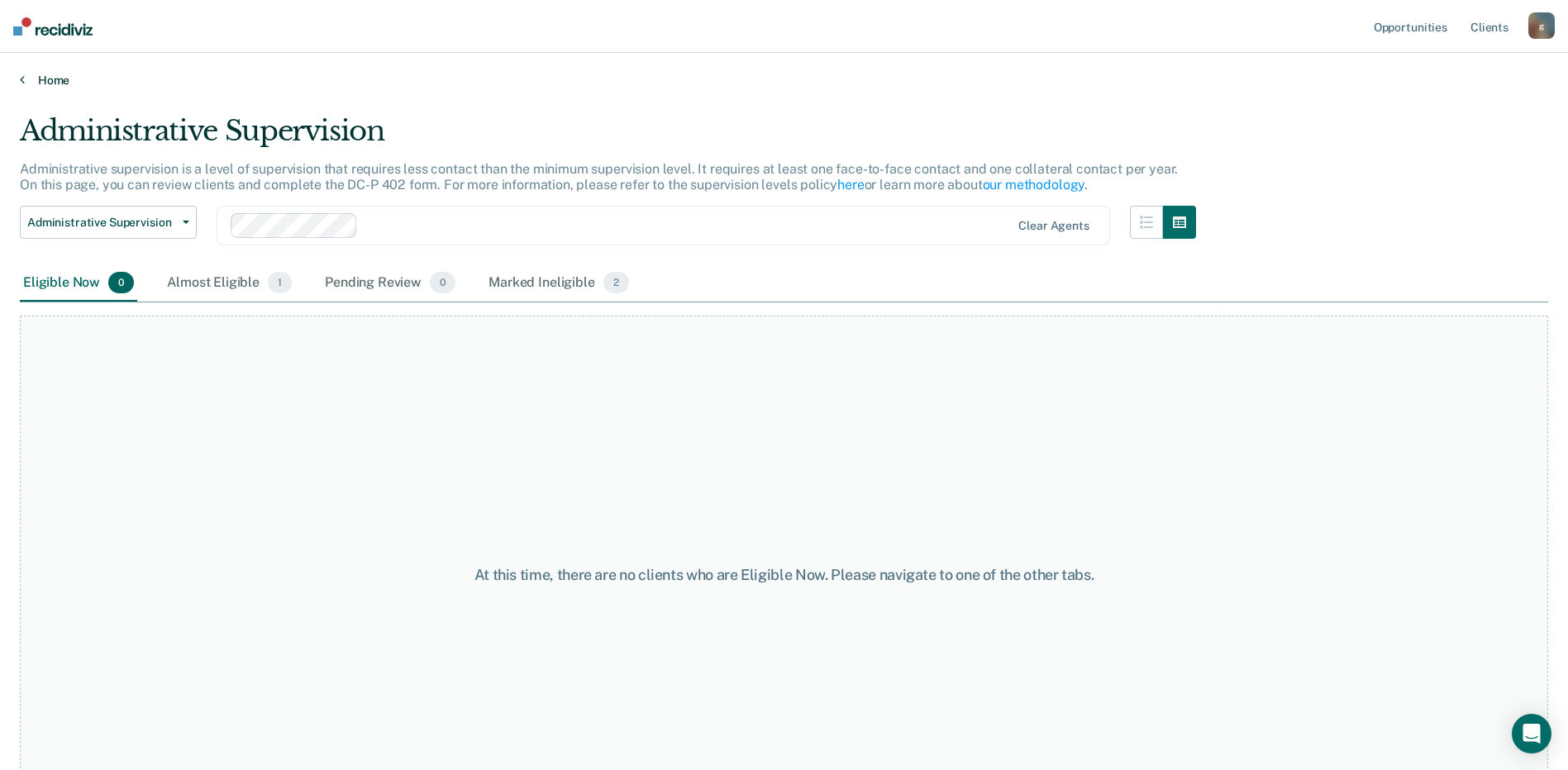
click at [34, 75] on link "Home" at bounding box center [784, 80] width 1528 height 15
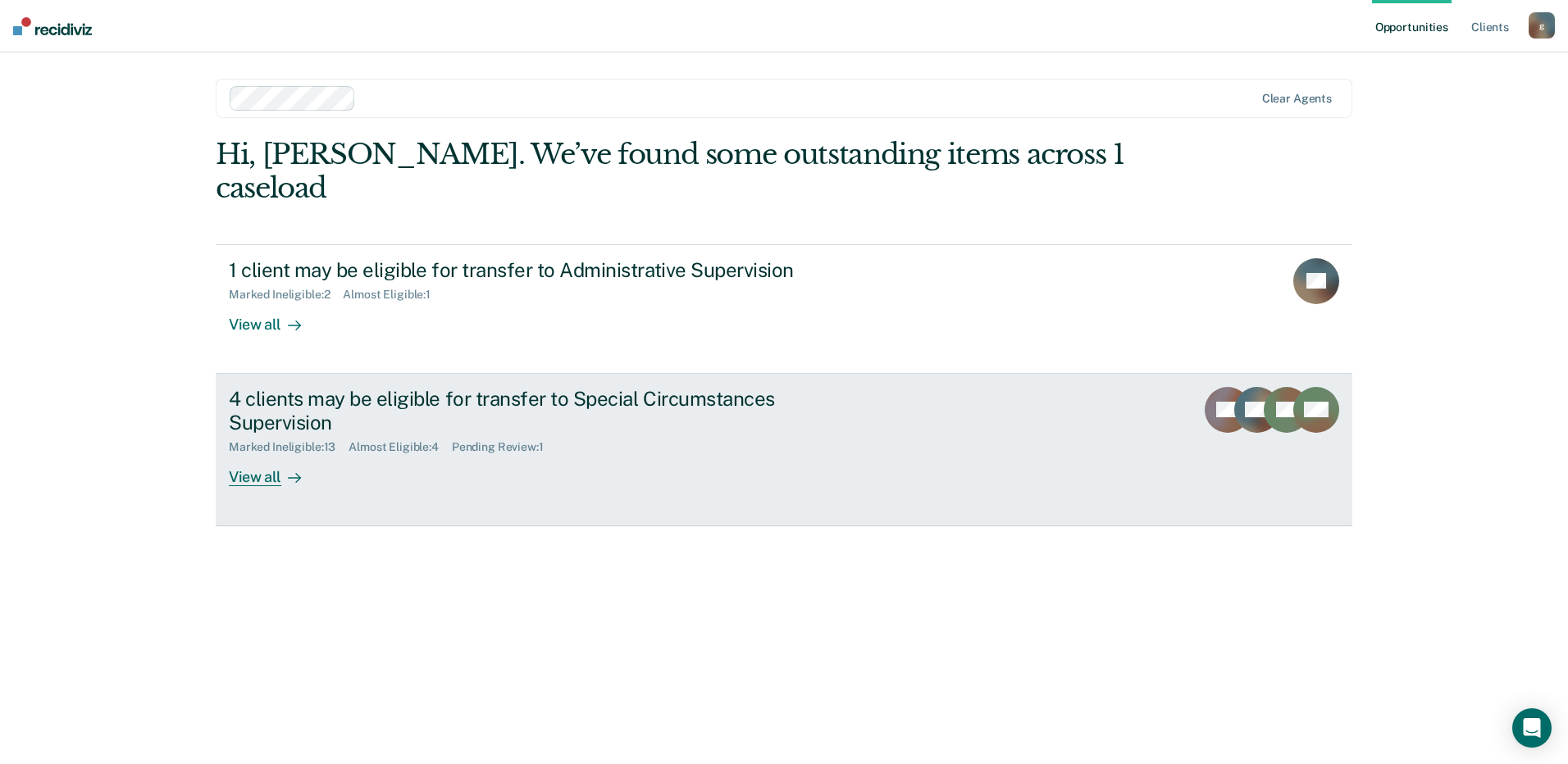
click at [342, 387] on div "4 clients may be eligible for transfer to Special Circumstances Supervision" at bounding box center [516, 411] width 576 height 48
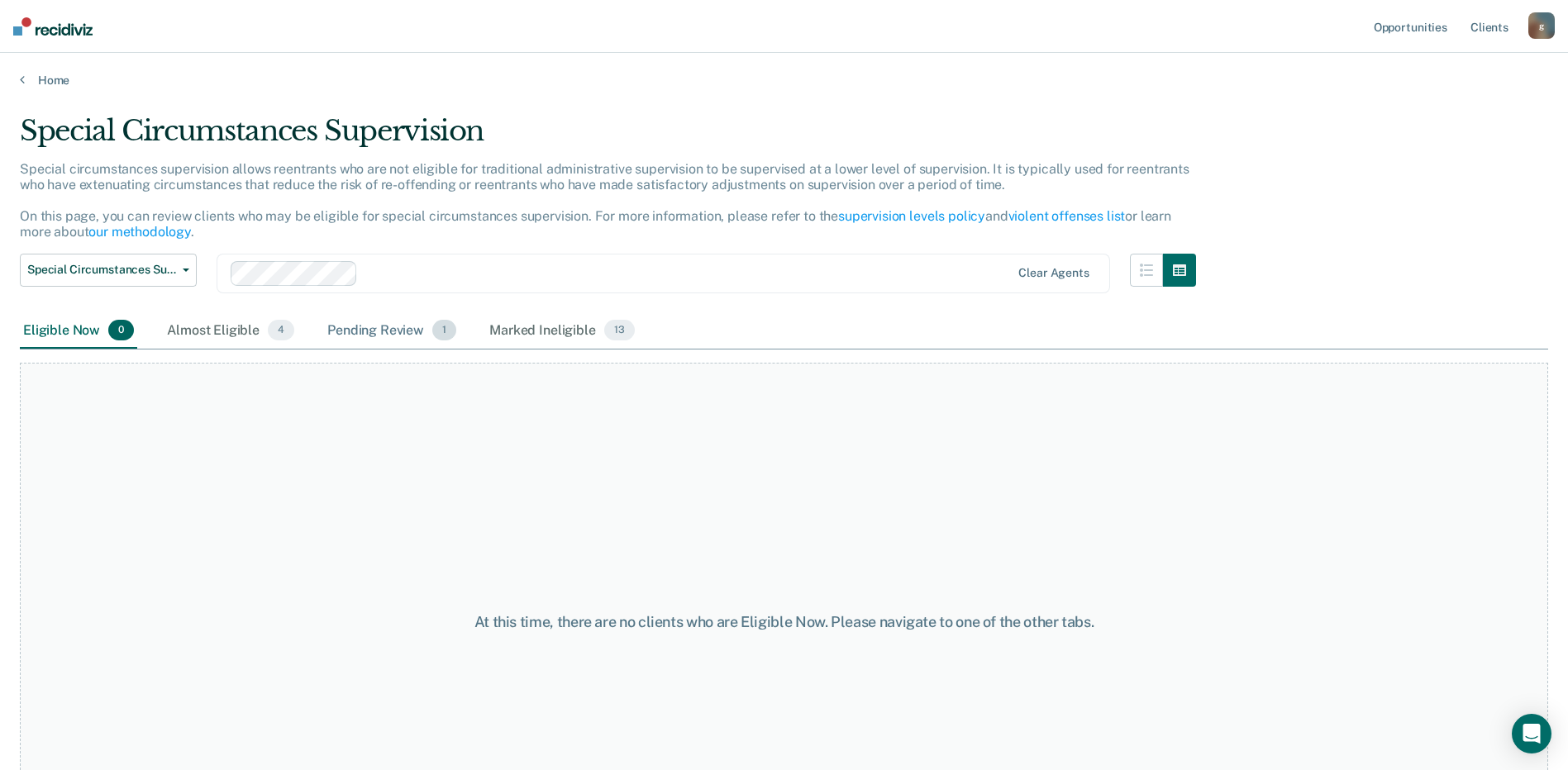
click at [375, 337] on div "Pending Review 1" at bounding box center [392, 331] width 135 height 36
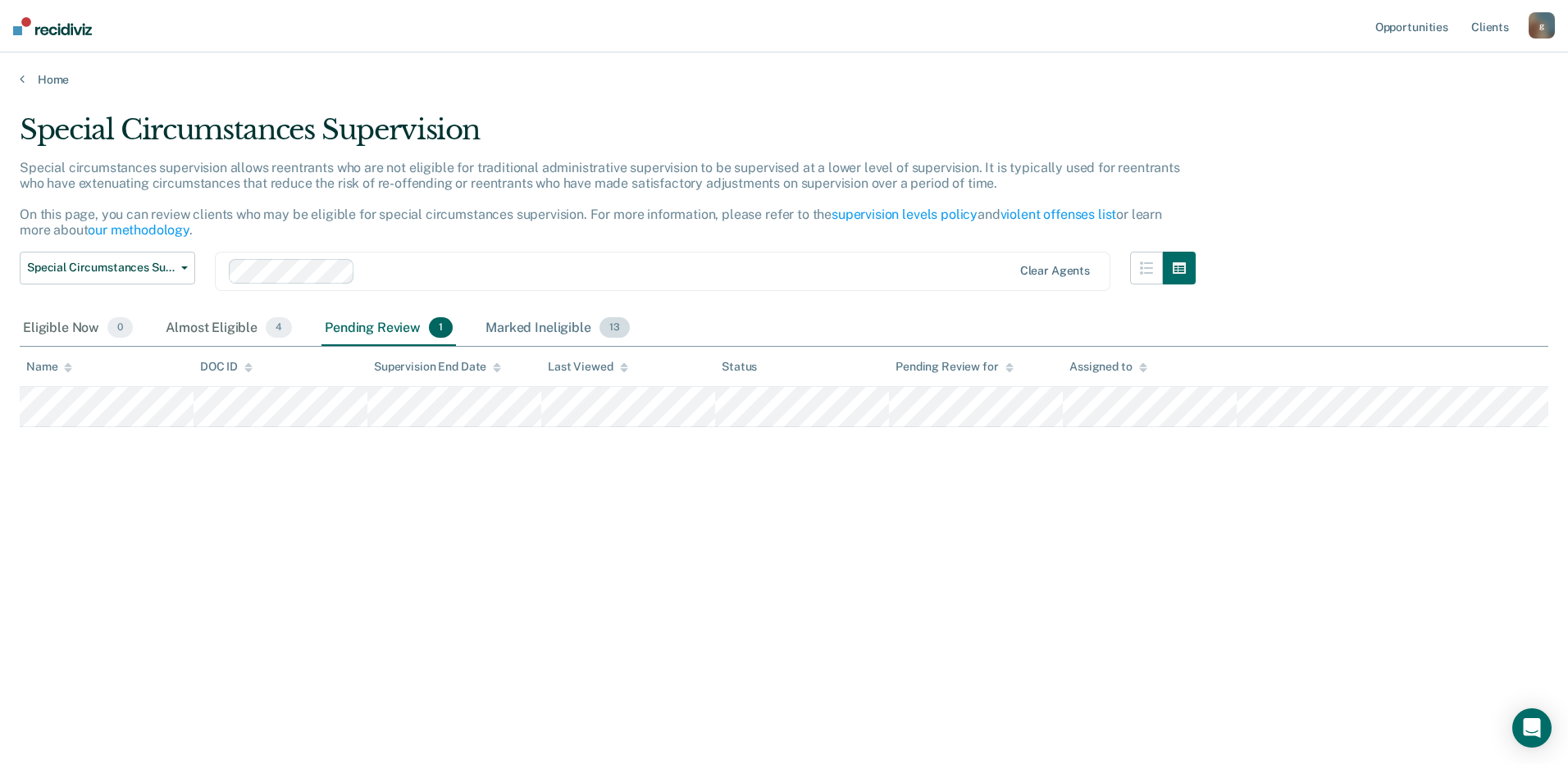
click at [528, 323] on div "Marked Ineligible 13" at bounding box center [557, 328] width 150 height 36
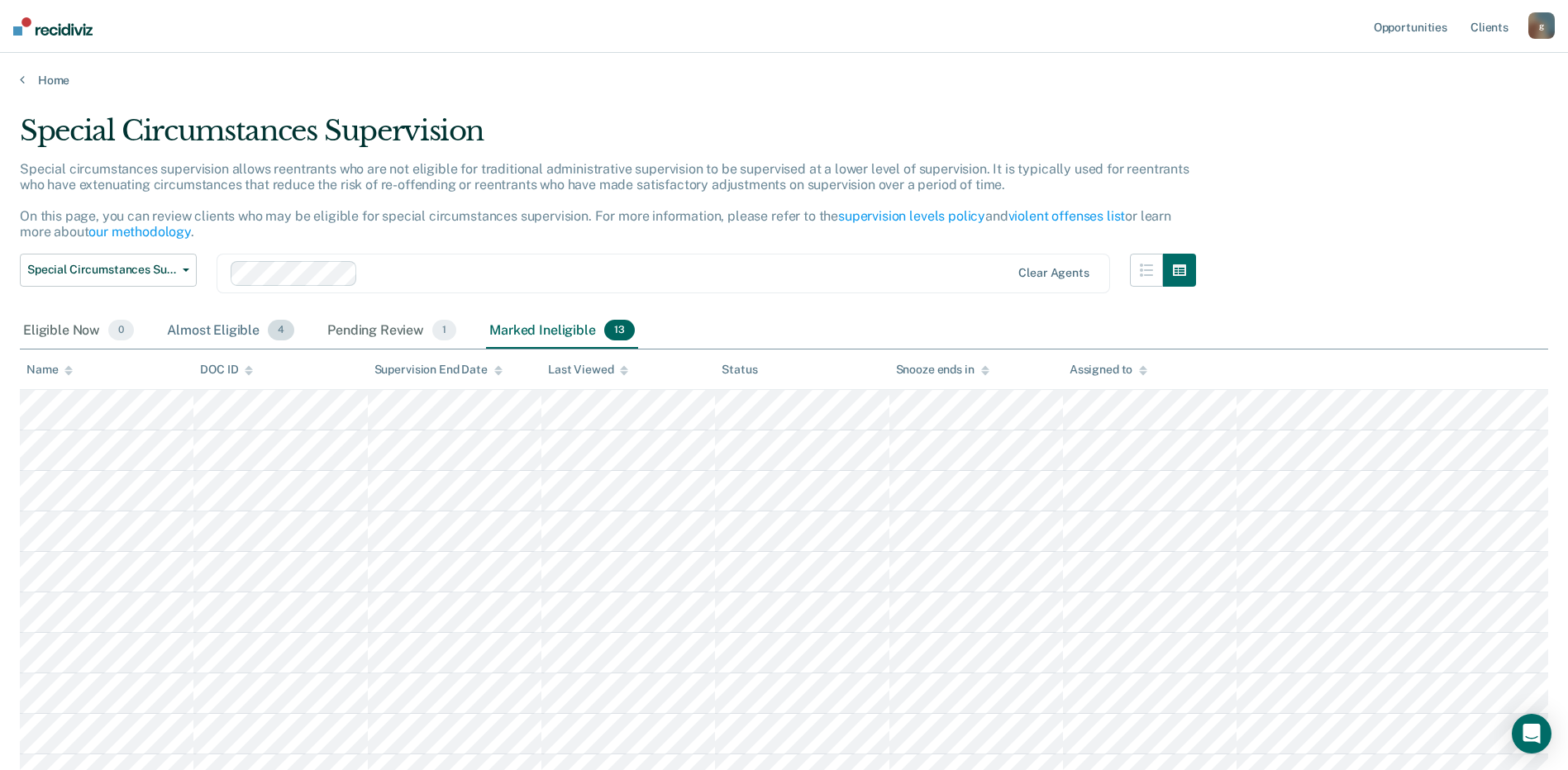
click at [228, 316] on div "Almost Eligible 4" at bounding box center [230, 331] width 134 height 36
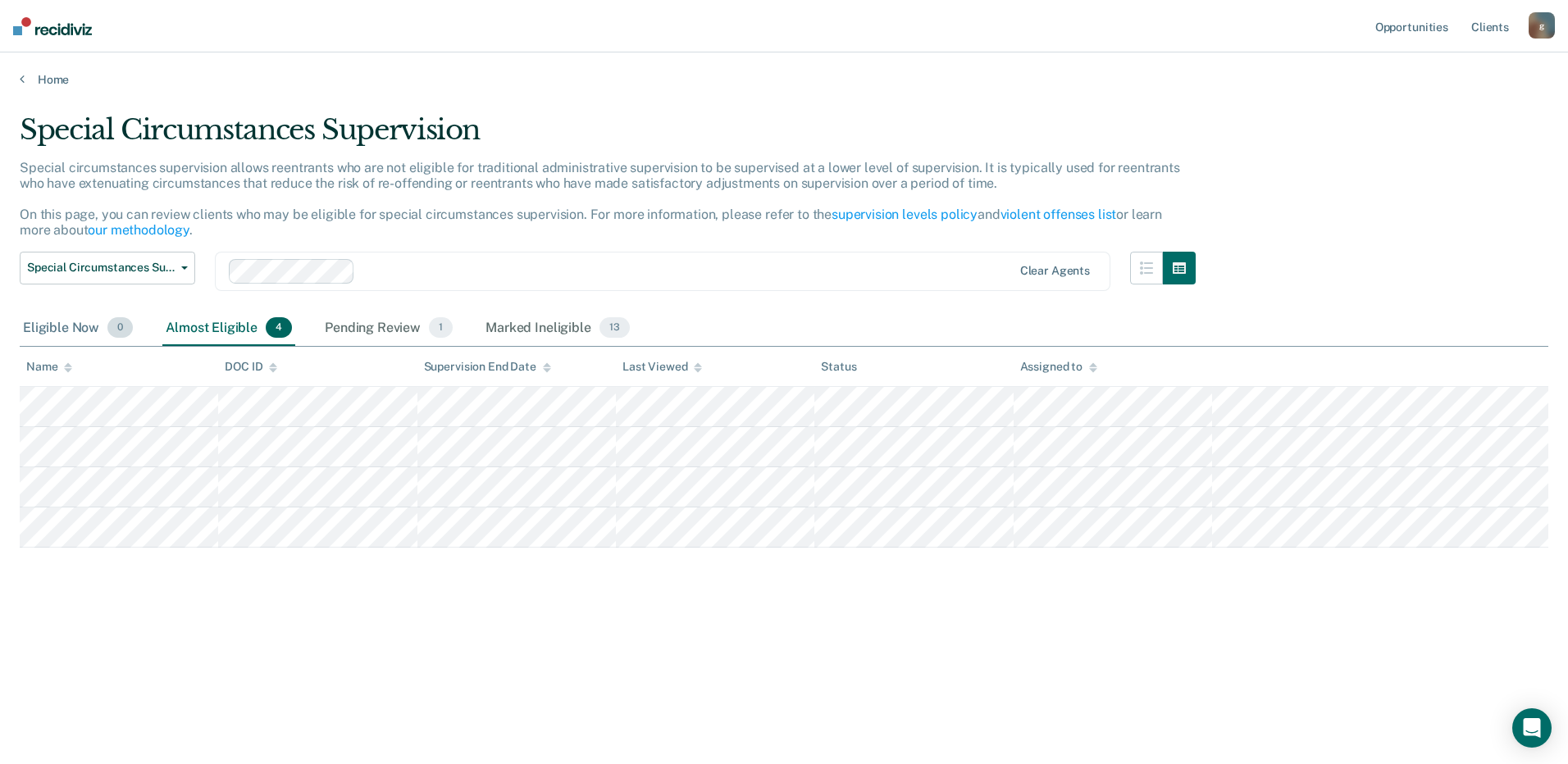
click at [81, 336] on div "Eligible Now 0" at bounding box center [78, 328] width 117 height 36
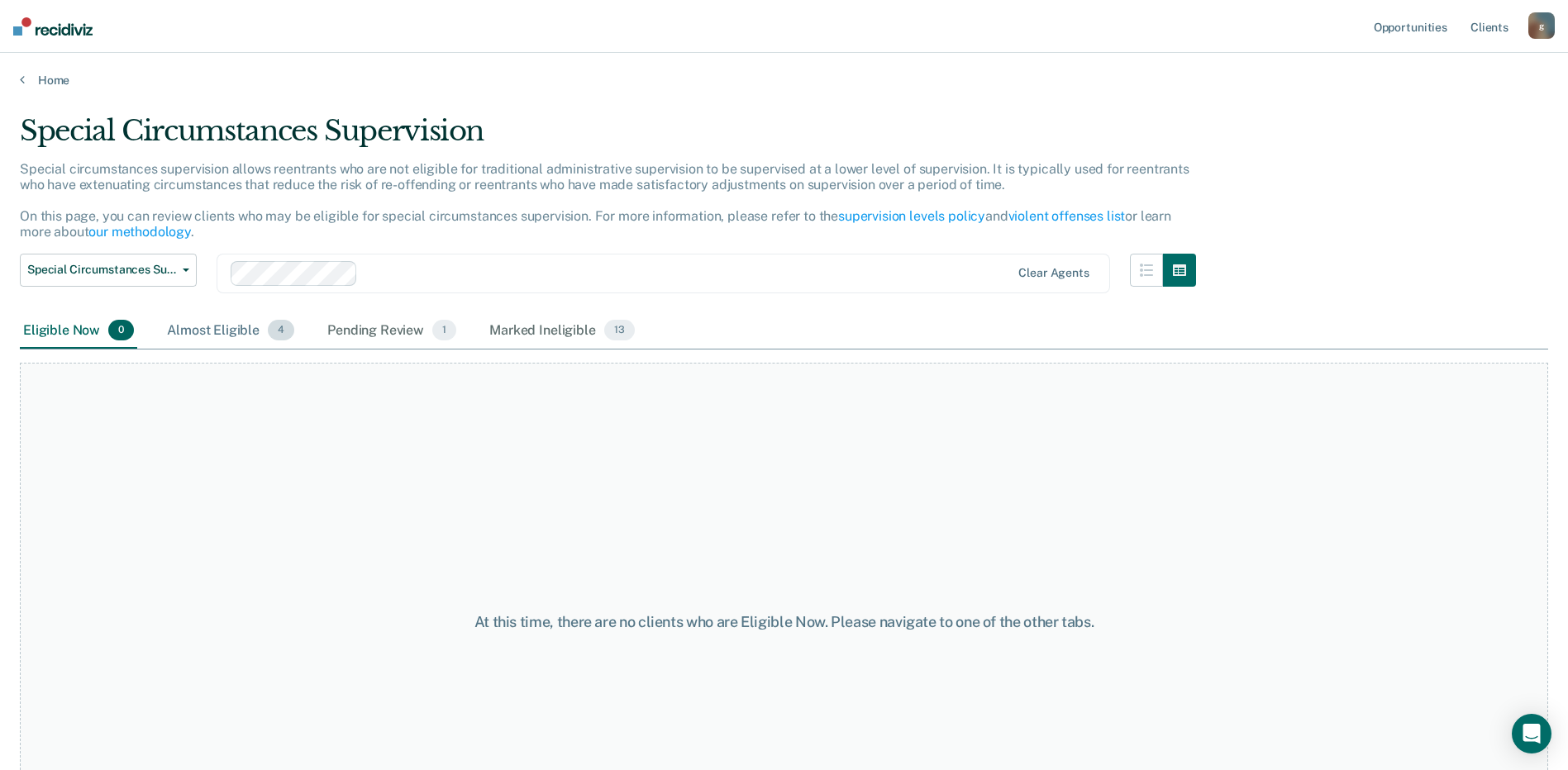
click at [200, 336] on div "Almost Eligible 4" at bounding box center [230, 331] width 134 height 36
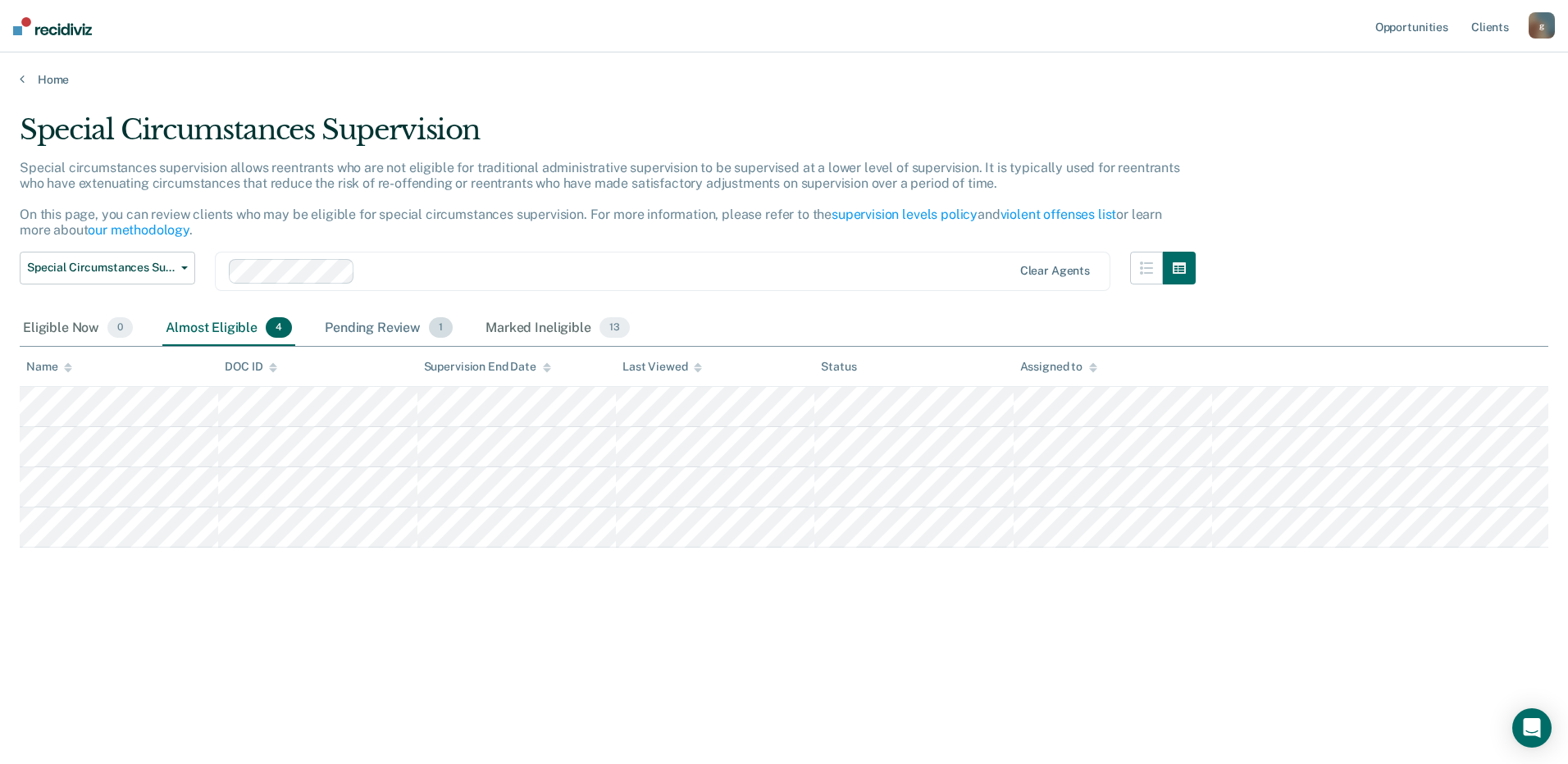
click at [368, 324] on div "Pending Review 1" at bounding box center [389, 328] width 134 height 36
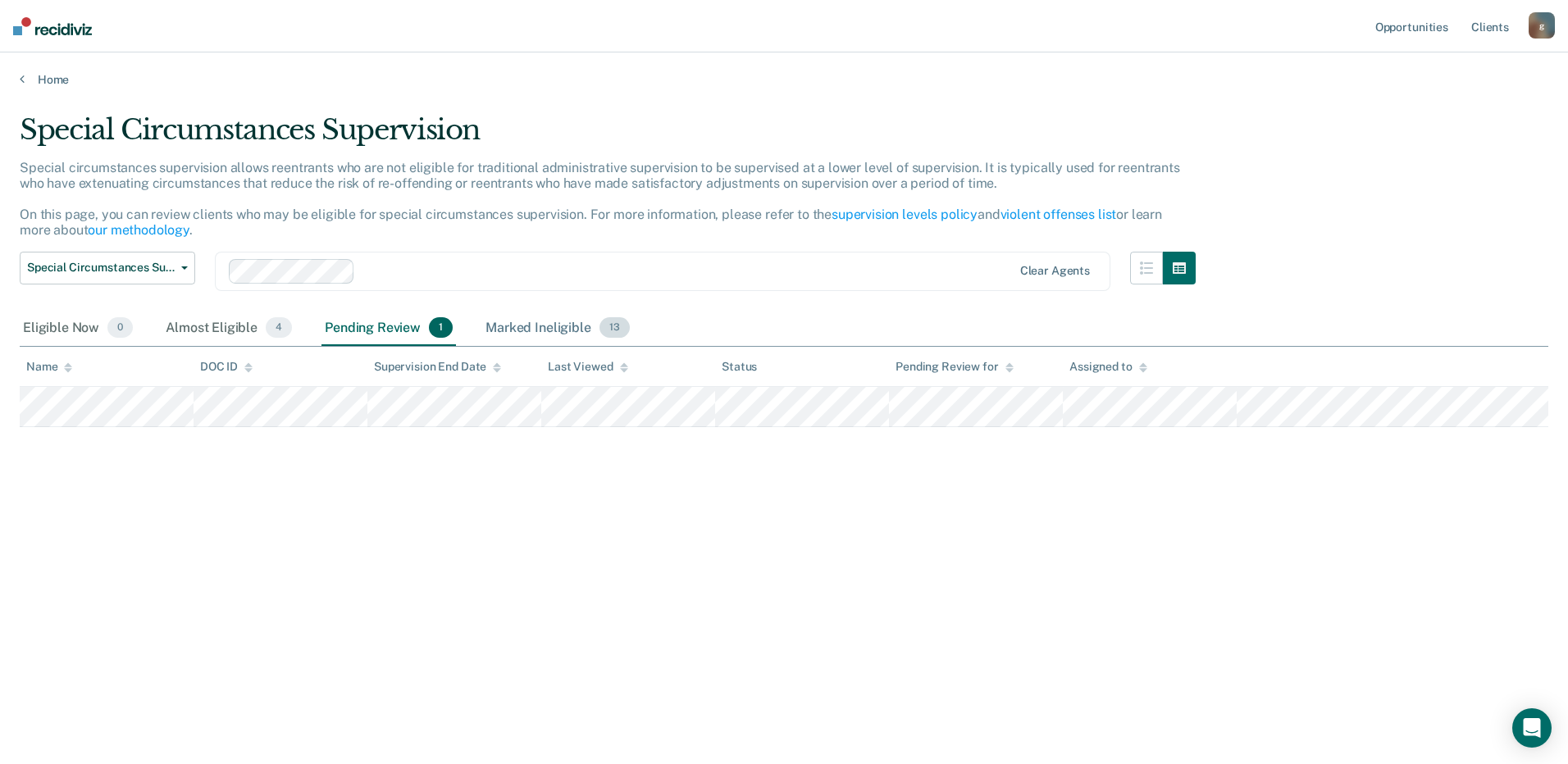
click at [499, 321] on div "Marked Ineligible 13" at bounding box center [557, 328] width 150 height 36
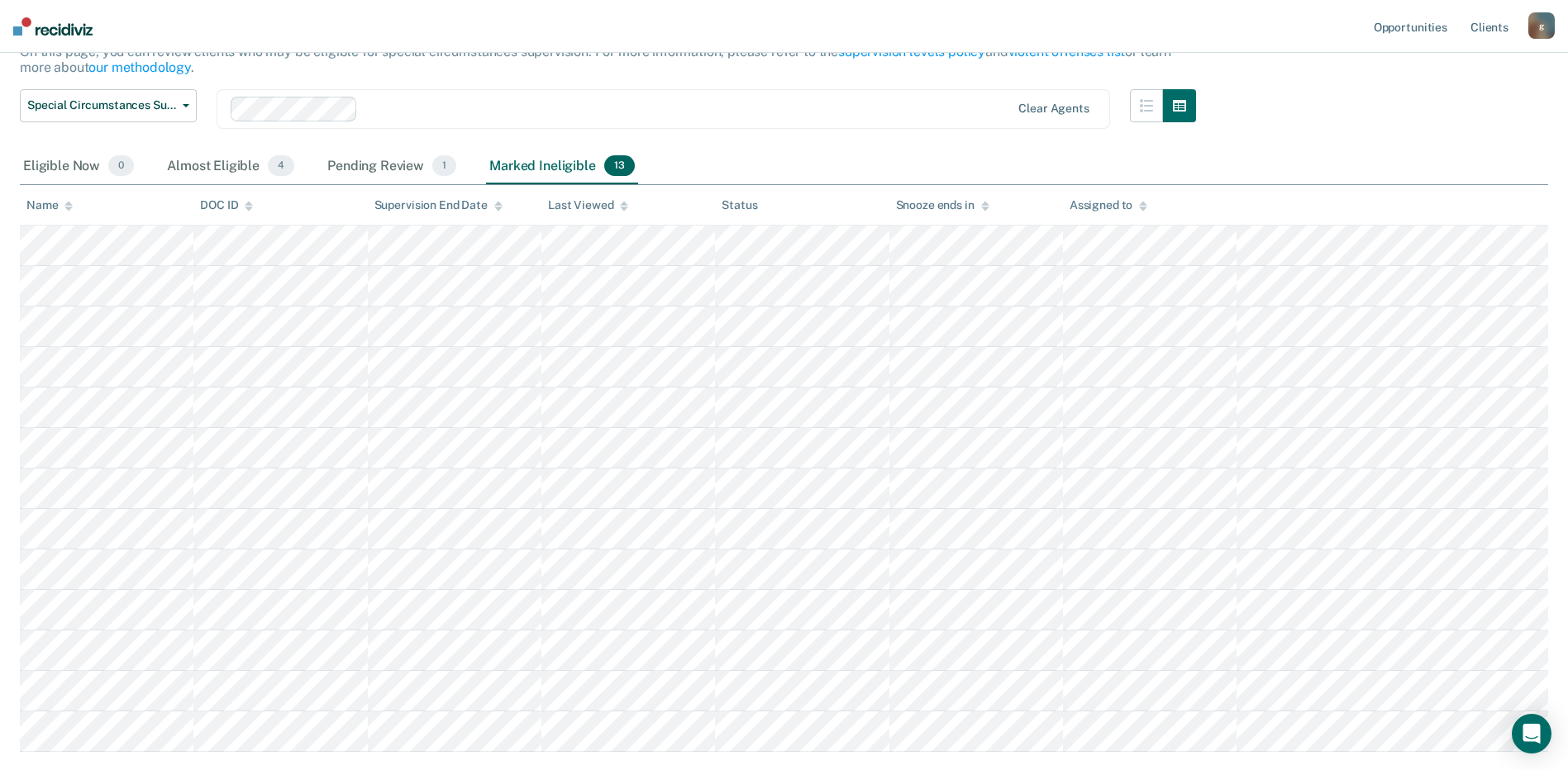
scroll to position [156, 0]
